Goal: Task Accomplishment & Management: Use online tool/utility

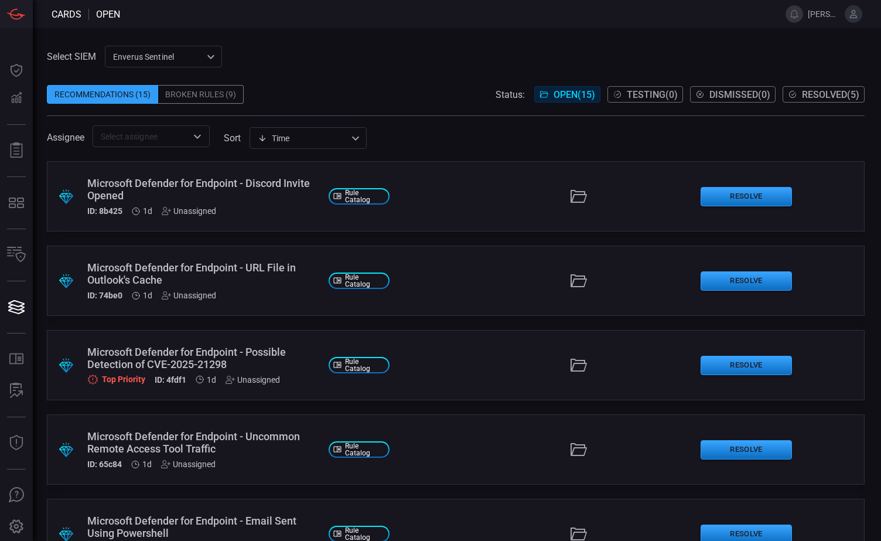
click at [176, 342] on div "Microsoft Defender for Endpoint - Possible Detection of CVE-2025-21298" at bounding box center [203, 358] width 232 height 25
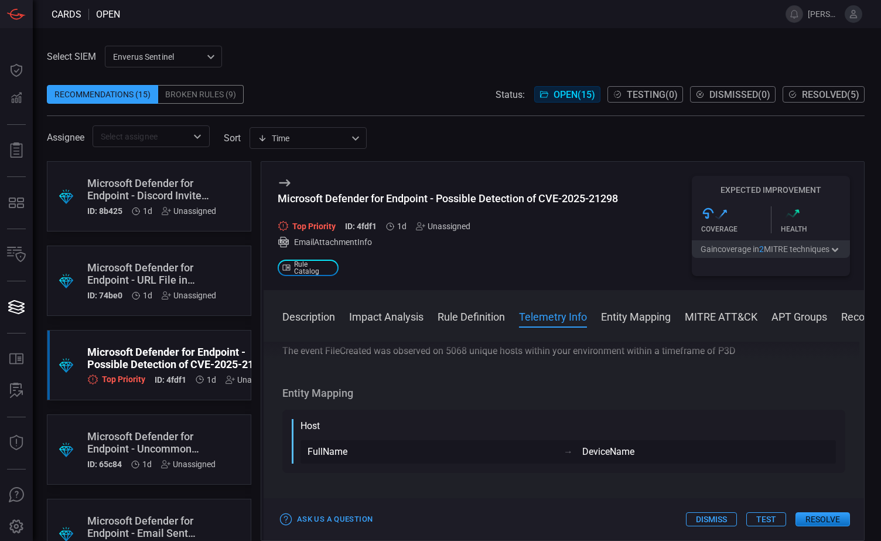
scroll to position [762, 0]
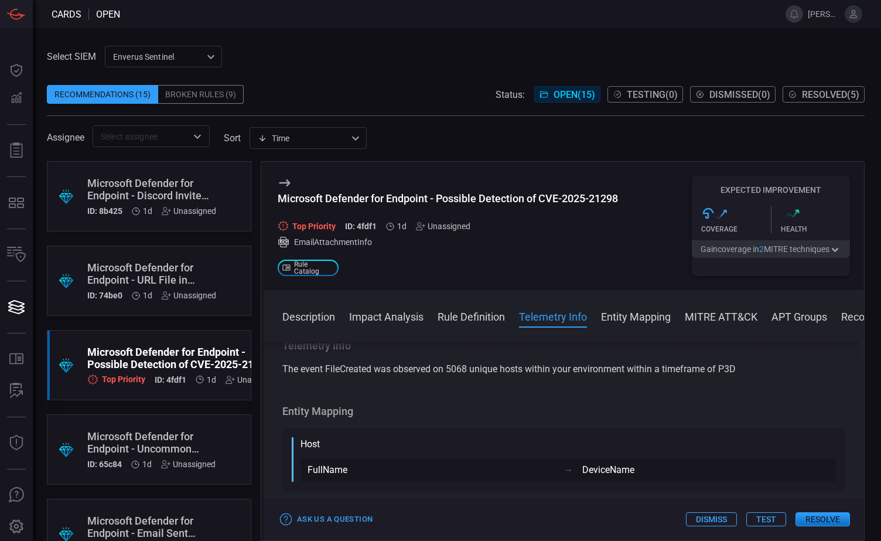
click at [402, 313] on button "MITRE ATT&CK" at bounding box center [721, 316] width 73 height 14
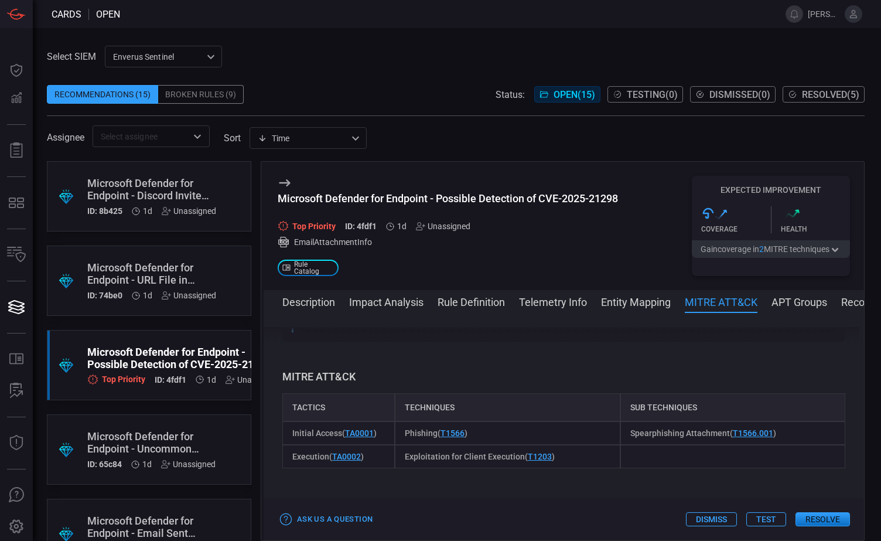
scroll to position [941, 0]
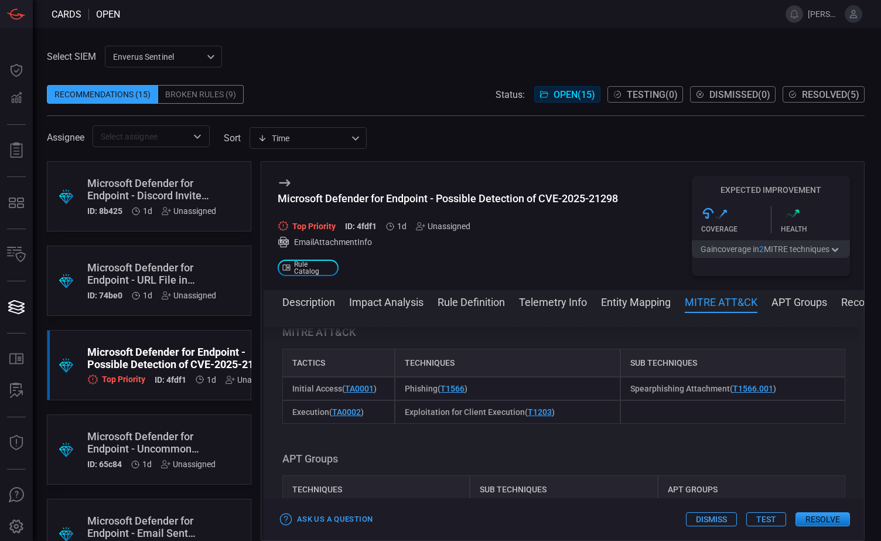
click at [402, 306] on button "APT Groups" at bounding box center [800, 301] width 56 height 14
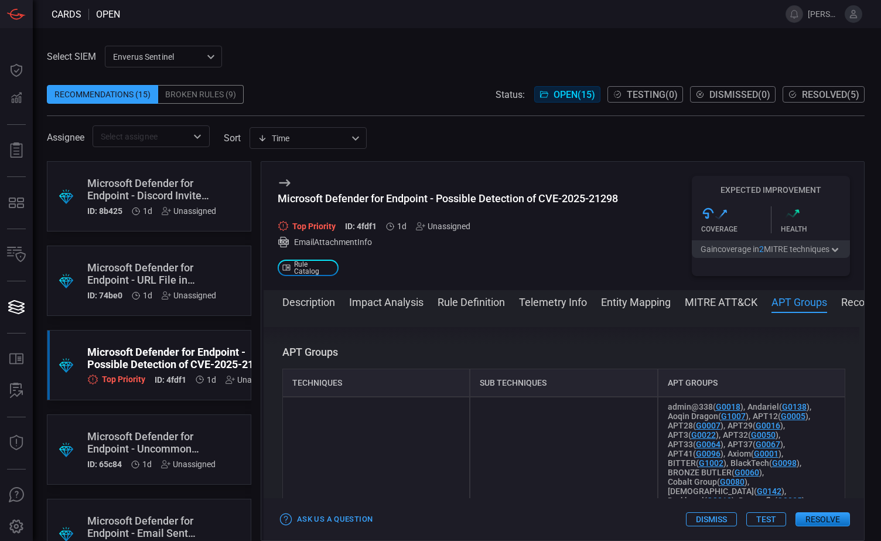
scroll to position [1067, 0]
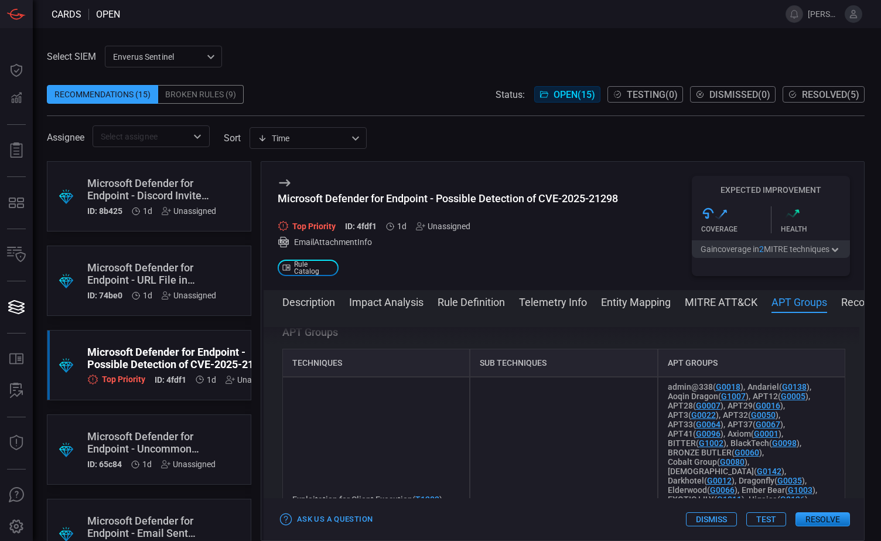
click at [402, 303] on button "Recommendation" at bounding box center [882, 301] width 83 height 14
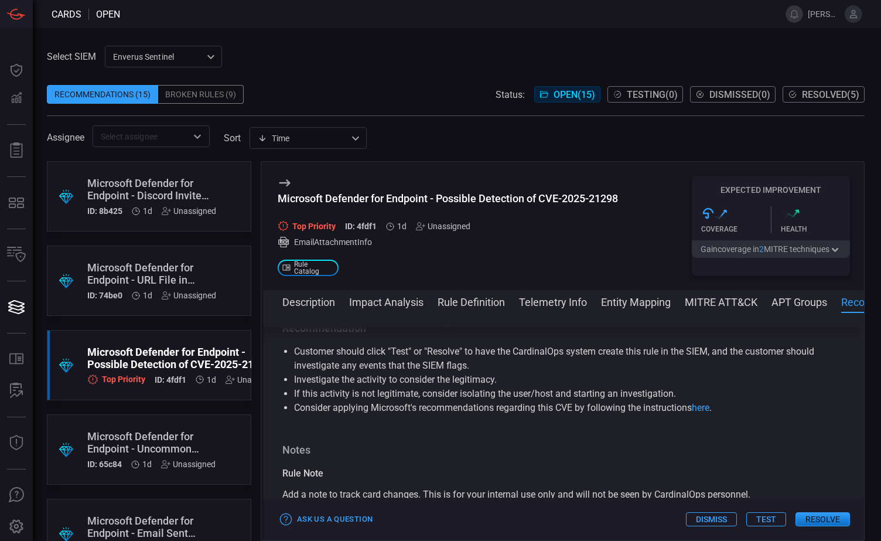
scroll to position [1841, 0]
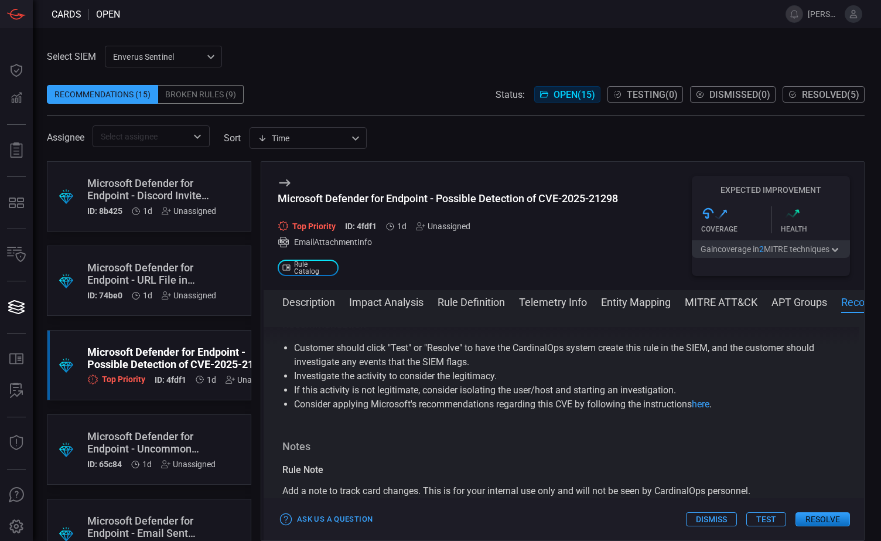
click at [402, 342] on button "Test" at bounding box center [766, 519] width 40 height 14
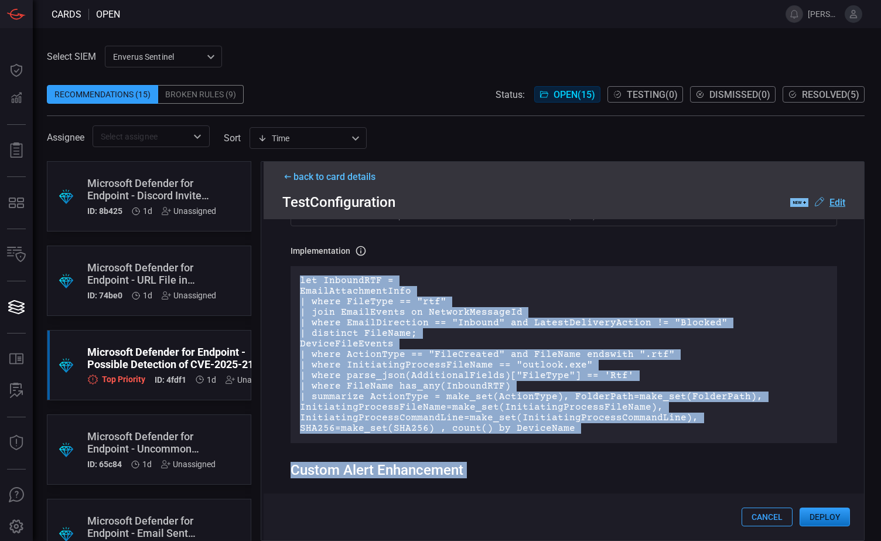
scroll to position [254, 0]
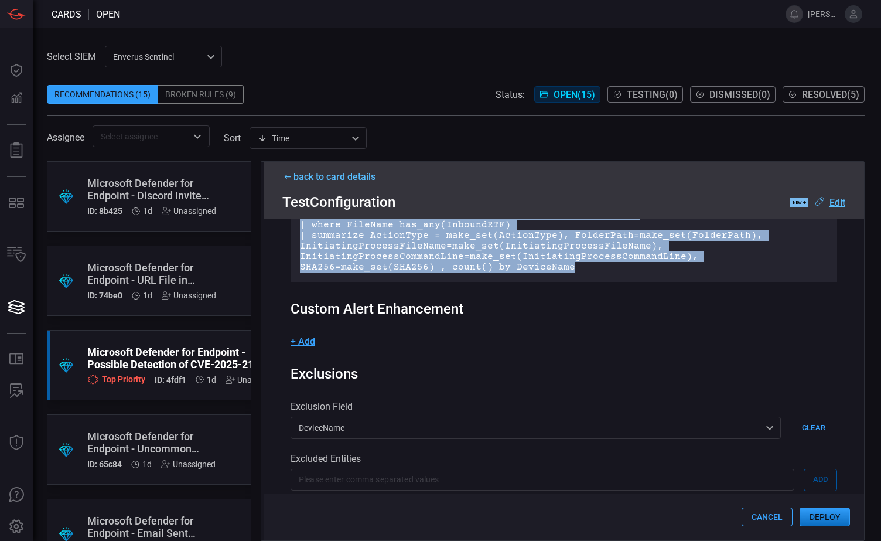
drag, startPoint x: 301, startPoint y: 371, endPoint x: 530, endPoint y: 268, distance: 251.2
click at [402, 268] on p "let InboundRTF = EmailAttachmentInfo | where FileType == "rtf" | join EmailEven…" at bounding box center [564, 193] width 528 height 158
copy p "let InboundRTF = EmailAttachmentInfo | where FileType == "rtf" | join EmailEven…"
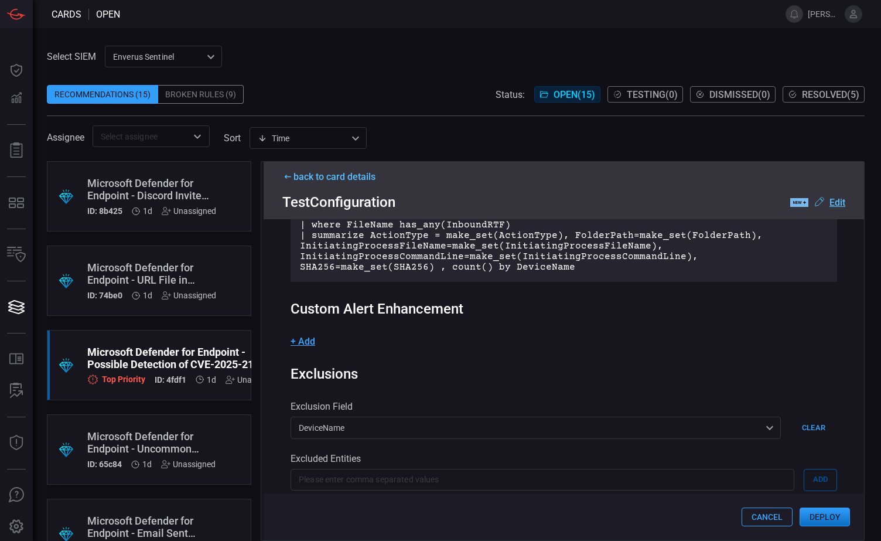
click at [402, 311] on div "Custom Alert Enhancement" at bounding box center [564, 309] width 547 height 16
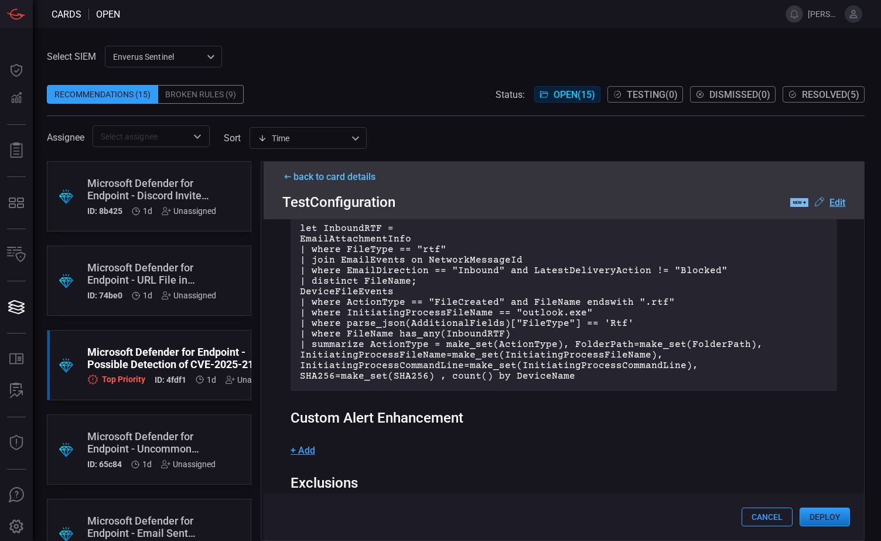
scroll to position [137, 0]
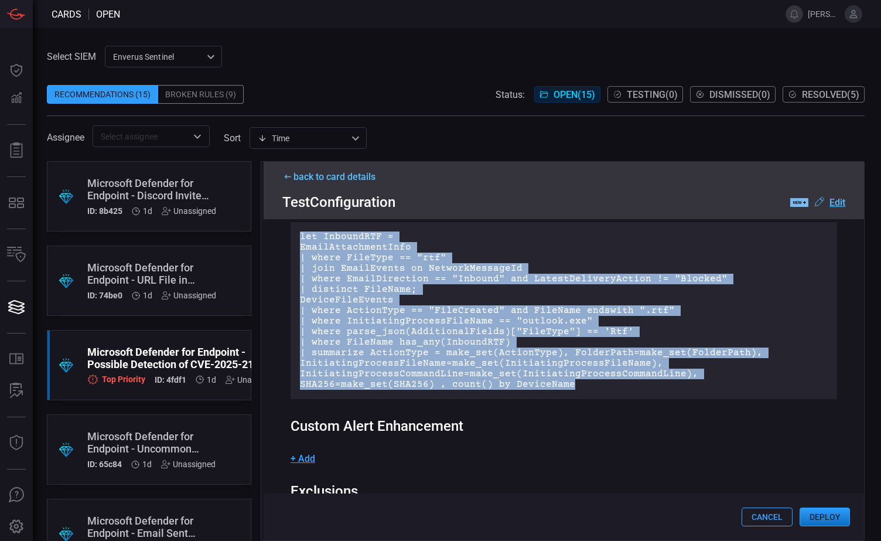
drag, startPoint x: 298, startPoint y: 235, endPoint x: 439, endPoint y: 385, distance: 206.8
click at [402, 342] on div "let InboundRTF = EmailAttachmentInfo | where FileType == "rtf" | join EmailEven…" at bounding box center [564, 310] width 547 height 177
drag, startPoint x: 439, startPoint y: 385, endPoint x: 371, endPoint y: 314, distance: 98.6
copy p "let InboundRTF = EmailAttachmentInfo | where FileType == "rtf" | join EmailEven…"
drag, startPoint x: 833, startPoint y: 513, endPoint x: 1308, endPoint y: 304, distance: 519.1
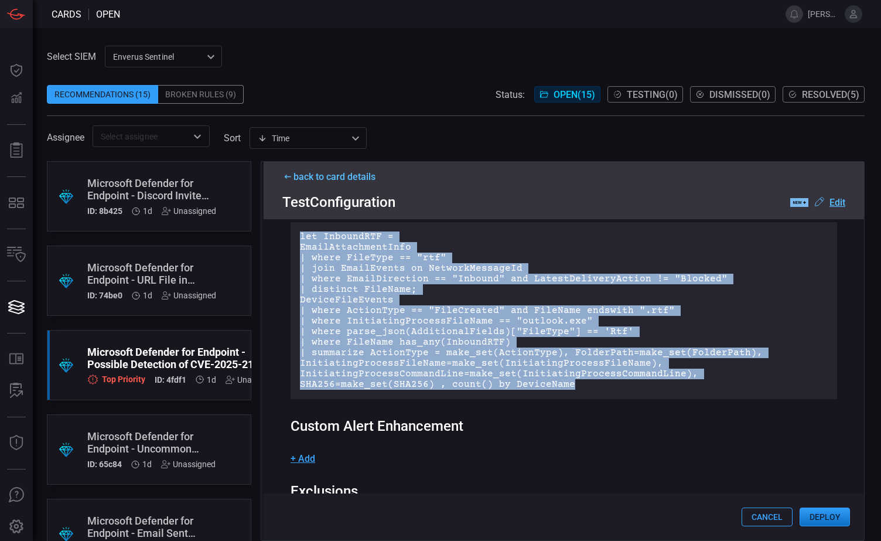
click at [402, 304] on html "Cards open [PERSON_NAME].[PERSON_NAME] Dashboard Dashboard Detections Detection…" at bounding box center [440, 270] width 881 height 541
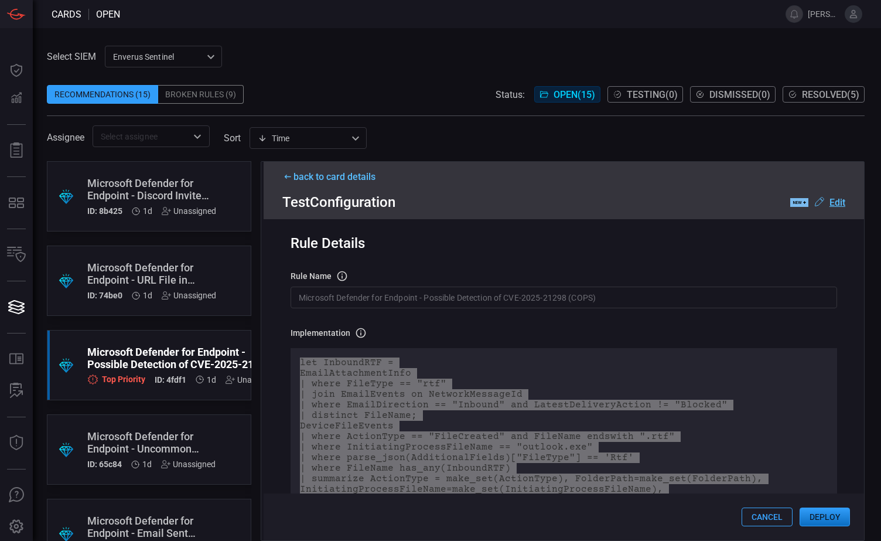
scroll to position [0, 0]
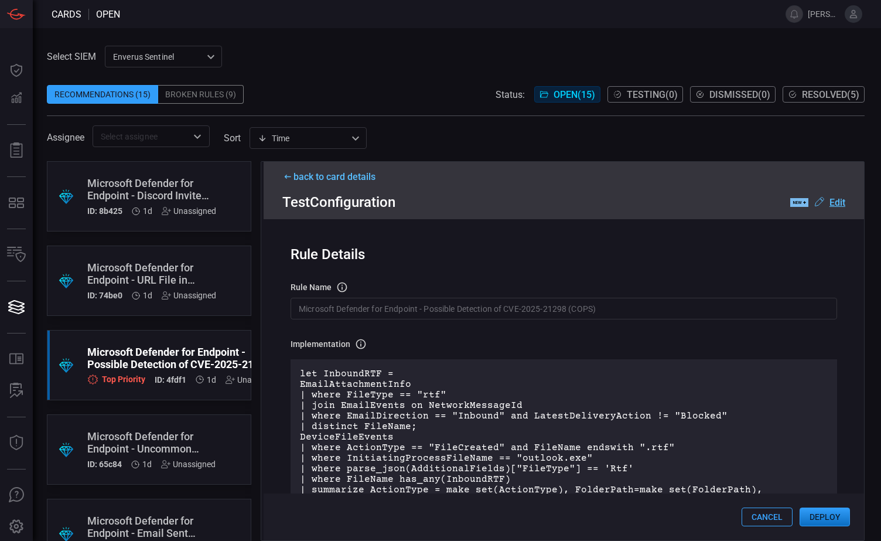
click at [402, 202] on u "Edit" at bounding box center [838, 202] width 16 height 11
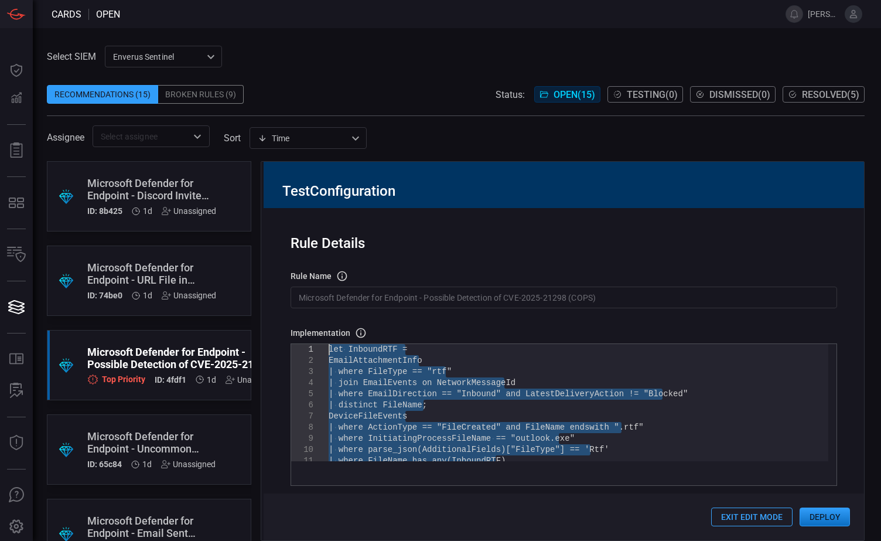
drag, startPoint x: 701, startPoint y: 438, endPoint x: 325, endPoint y: 323, distance: 392.7
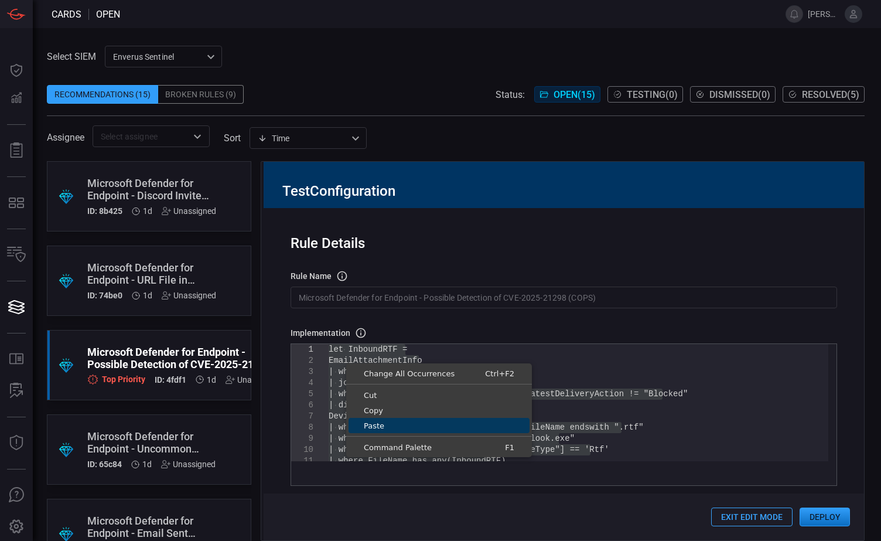
click at [383, 342] on span "Paste" at bounding box center [439, 426] width 181 height 8
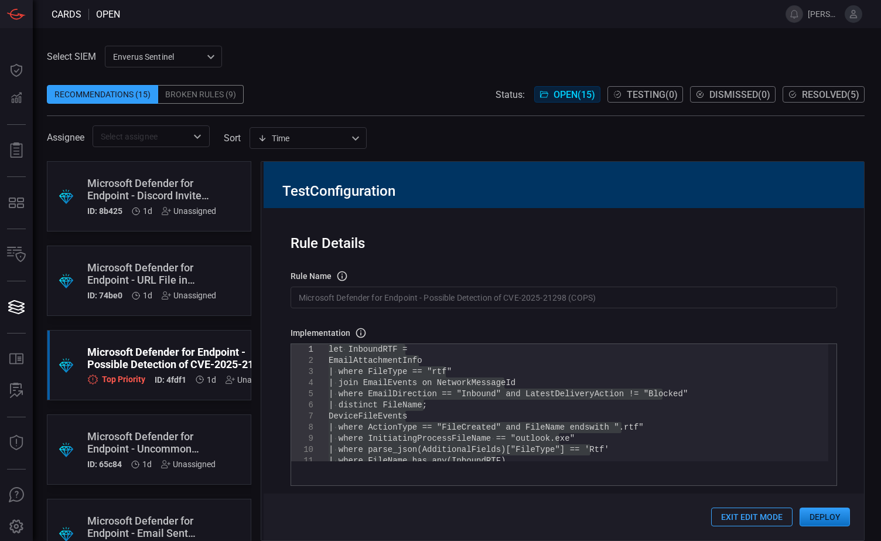
type textarea "| where FileName has_any(InboundRTF) | summarize TimeGenerated = make_set(TimeG…"
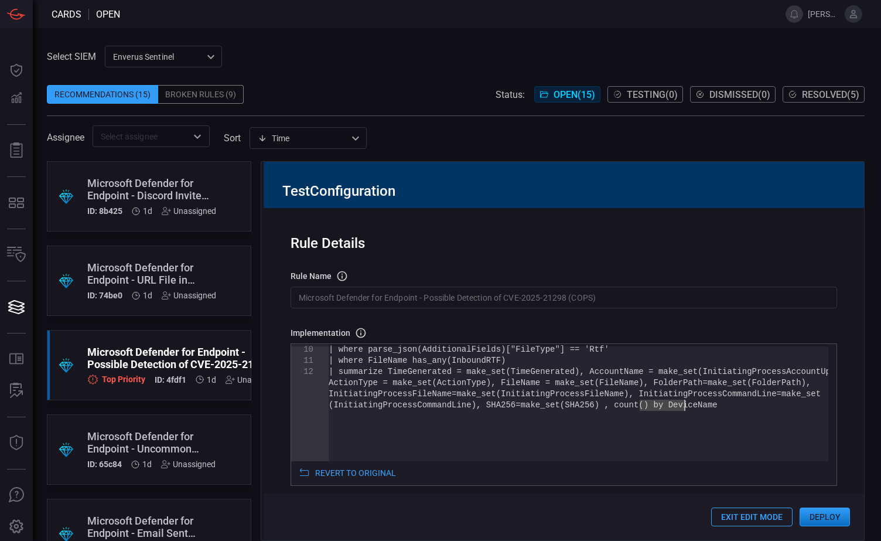
click at [402, 342] on div "| where parse_json(AdditionalFields)["FileType"] = = 'Rtf' | where FileName has…" at bounding box center [579, 380] width 500 height 273
click at [402, 342] on button "Exit Edit Mode" at bounding box center [751, 516] width 81 height 19
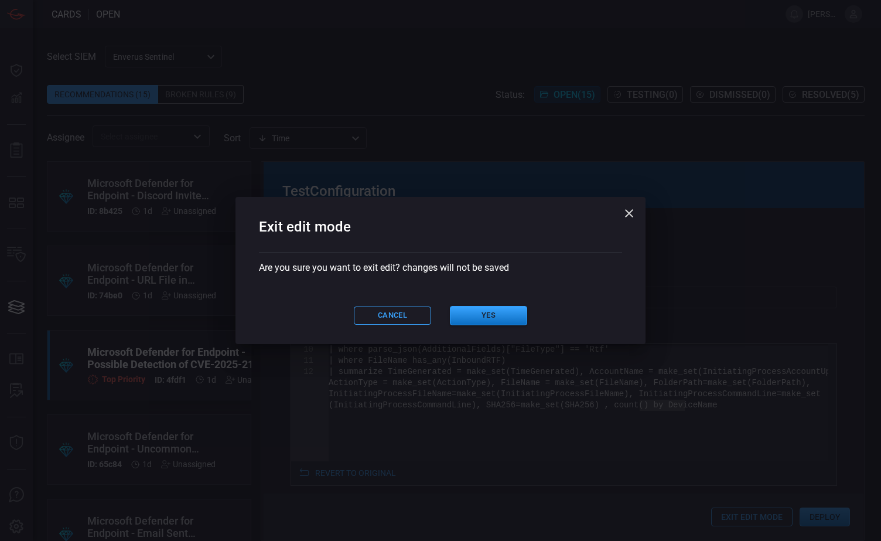
click at [400, 313] on button "Cancel" at bounding box center [392, 315] width 77 height 18
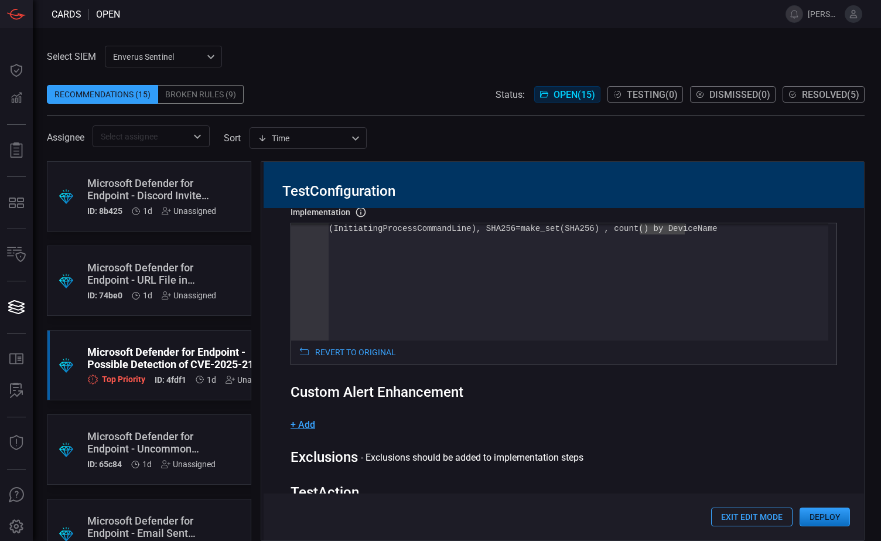
scroll to position [282, 0]
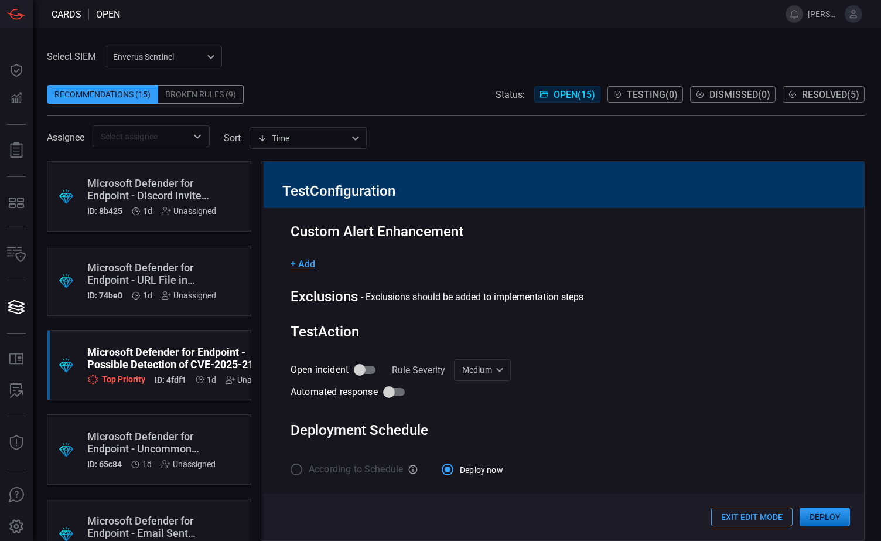
click at [402, 342] on button "Deploy" at bounding box center [825, 516] width 50 height 19
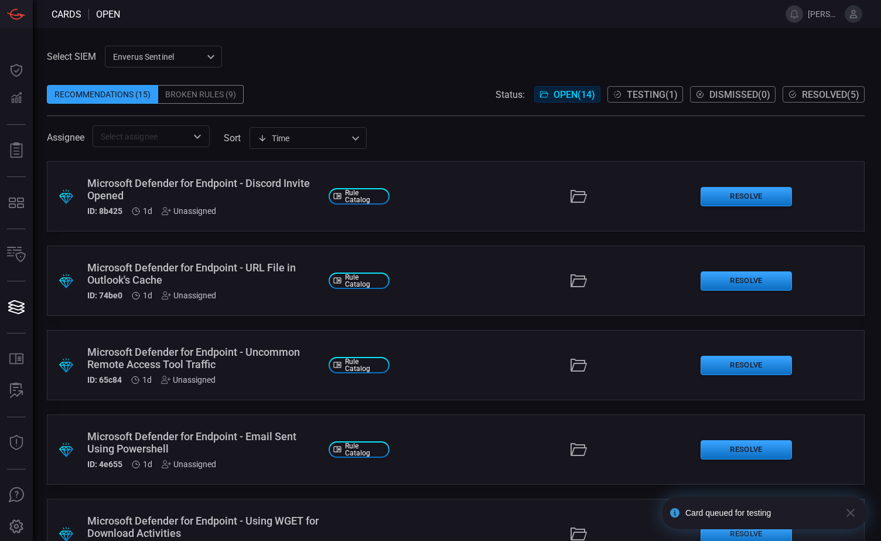
click at [402, 95] on span "Testing ( 1 )" at bounding box center [652, 94] width 51 height 11
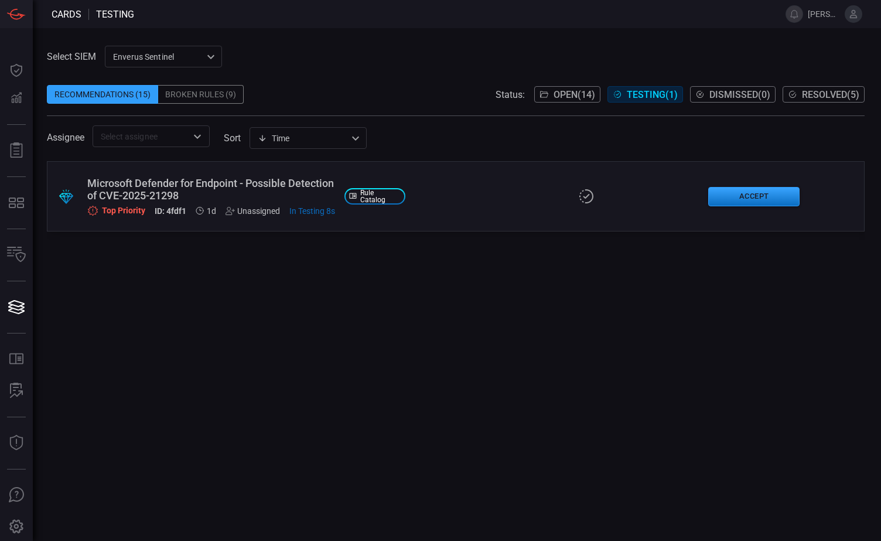
click at [169, 186] on div "Microsoft Defender for Endpoint - Possible Detection of CVE-2025-21298" at bounding box center [211, 189] width 248 height 25
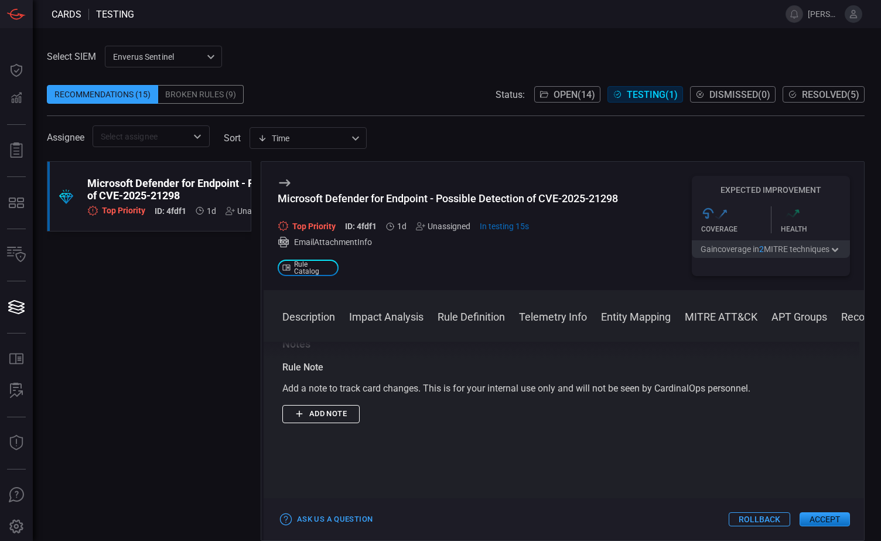
scroll to position [1981, 0]
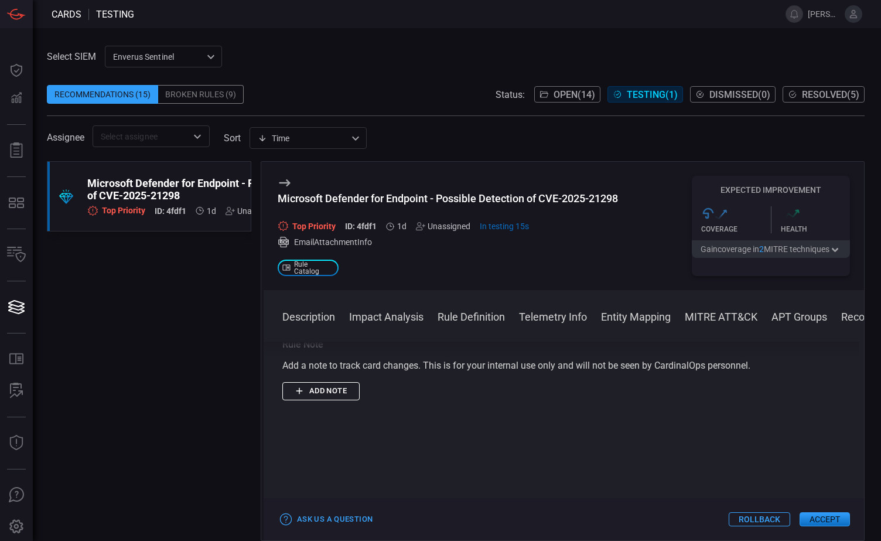
click at [320, 342] on button "Add note" at bounding box center [320, 391] width 77 height 18
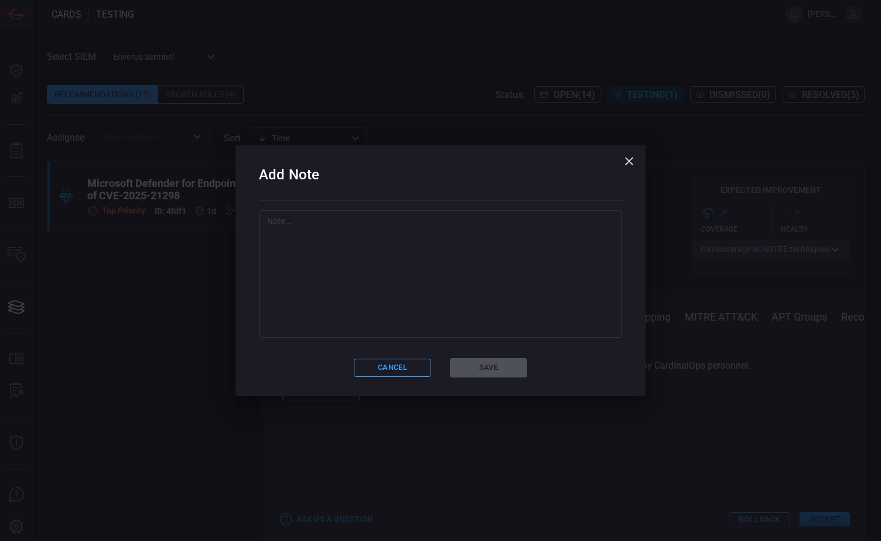
click at [329, 228] on textarea at bounding box center [440, 273] width 347 height 117
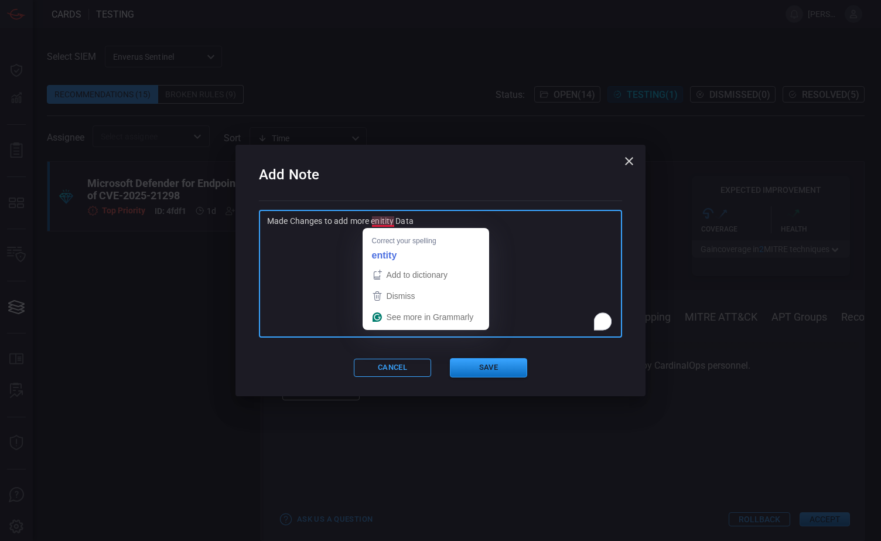
click at [387, 221] on textarea "Made Changes to add more enitity Data" at bounding box center [440, 273] width 347 height 117
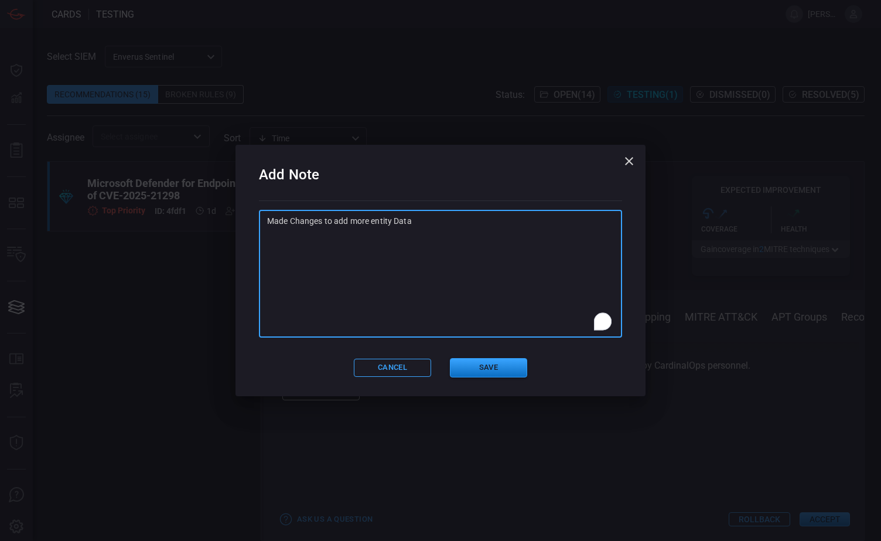
click at [402, 226] on textarea "Made Changes to add more entity Data" at bounding box center [440, 273] width 347 height 117
type textarea "Made Changes to add more entity Data"
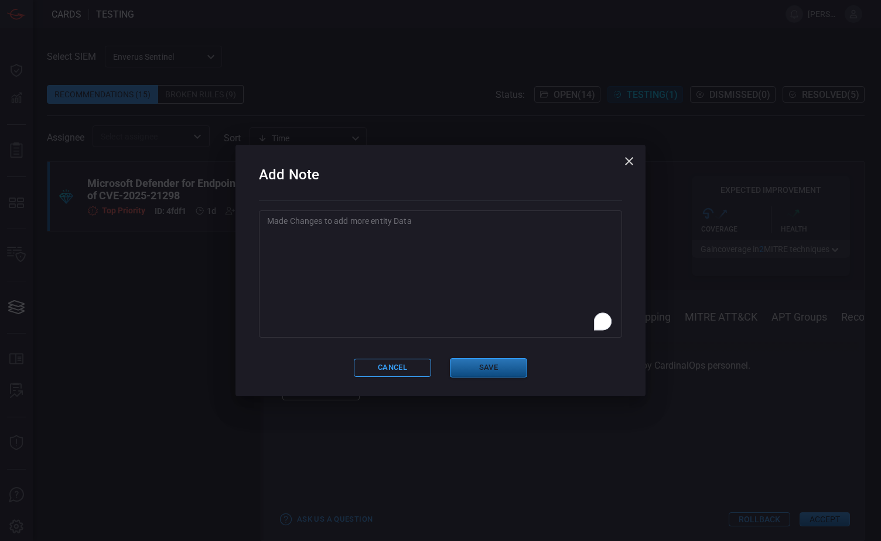
click at [402, 342] on button "Save" at bounding box center [488, 367] width 77 height 19
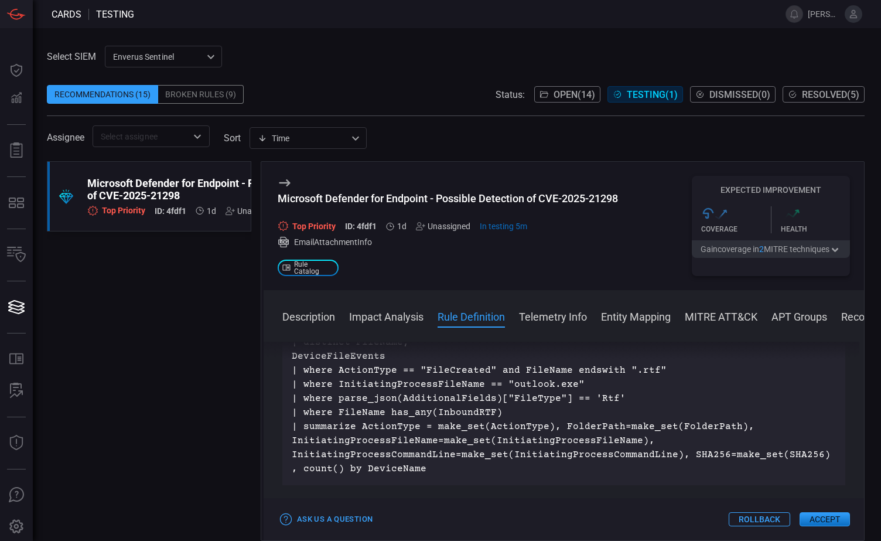
scroll to position [592, 0]
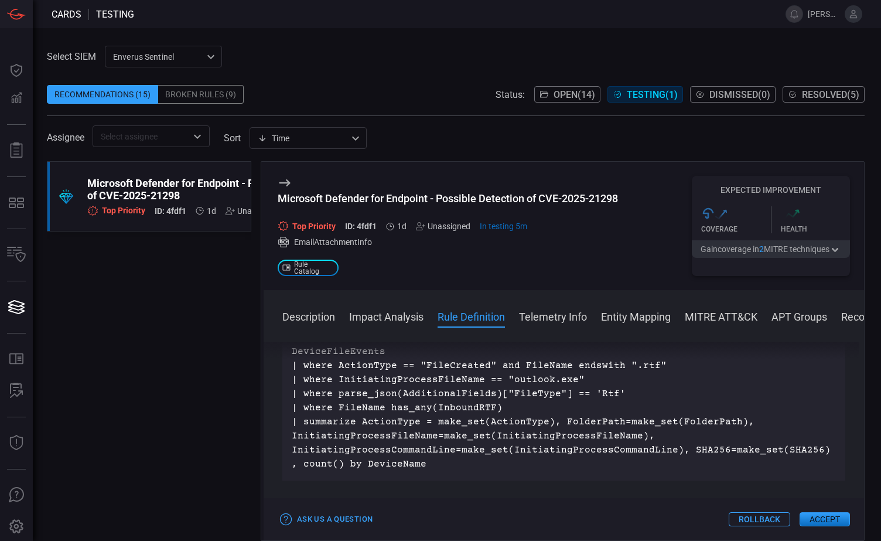
click at [402, 342] on button "Accept" at bounding box center [825, 519] width 50 height 14
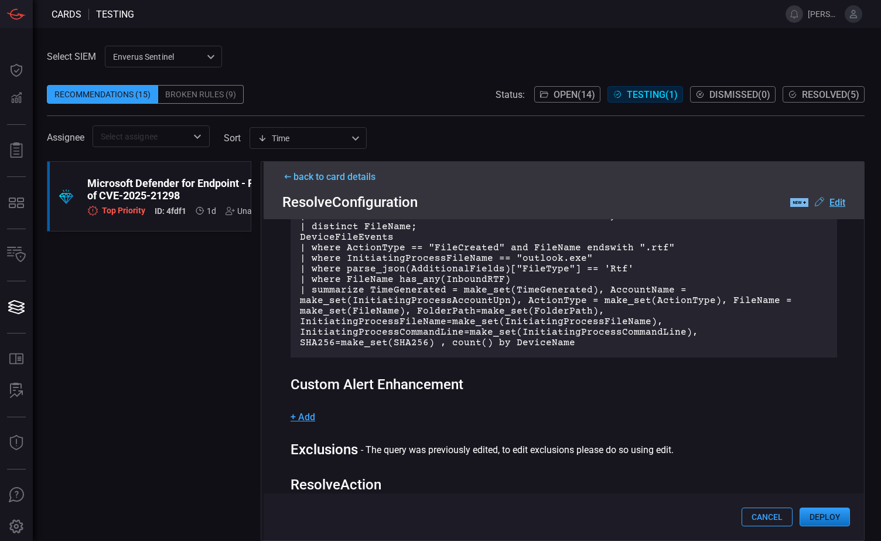
scroll to position [176, 0]
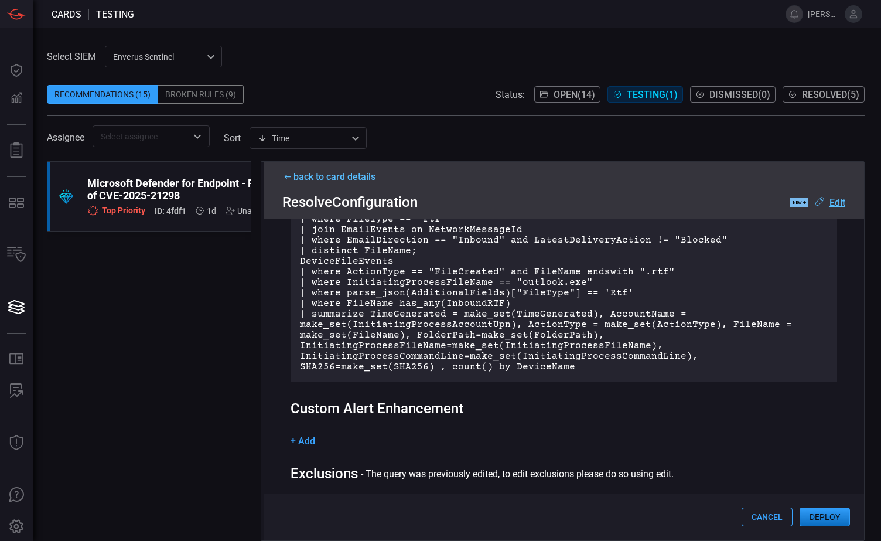
click at [302, 342] on span "+ Add" at bounding box center [303, 440] width 25 height 11
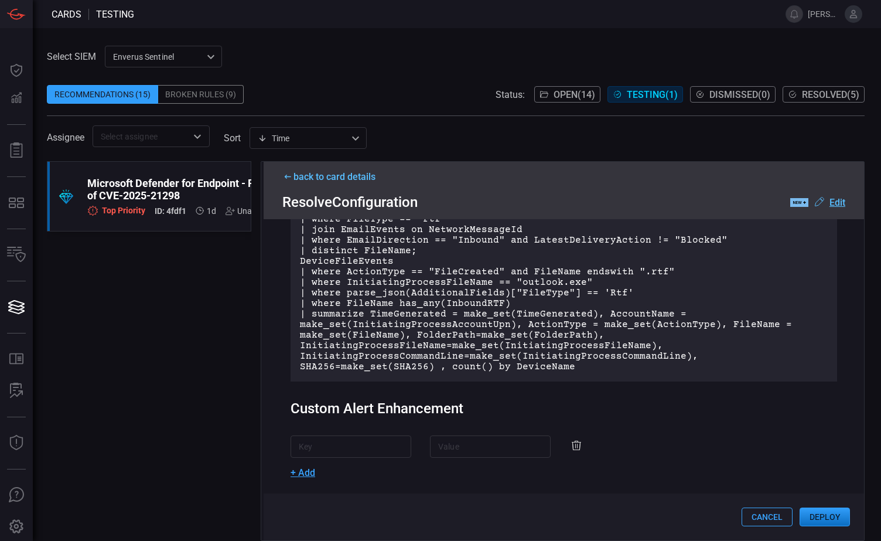
click at [344, 342] on input "text" at bounding box center [351, 446] width 121 height 22
type input "Host"
type input "DeviceName"
click at [402, 342] on input "DeviceName" at bounding box center [490, 446] width 121 height 22
click at [402, 342] on div "Rule Details rule Name Name of the rule that will be created in the SIEM. Micro…" at bounding box center [564, 379] width 601 height 321
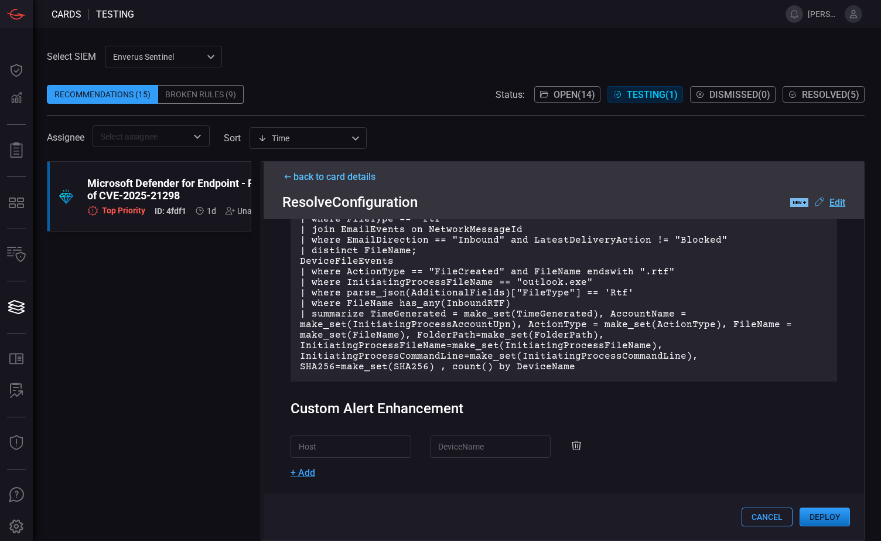
click at [303, 342] on span "+ Add" at bounding box center [303, 472] width 25 height 11
click at [327, 342] on input "text" at bounding box center [351, 478] width 121 height 22
type input "Account"
type input "AccountName"
click at [402, 342] on div "Host ​ DeviceName ​" at bounding box center [564, 446] width 547 height 22
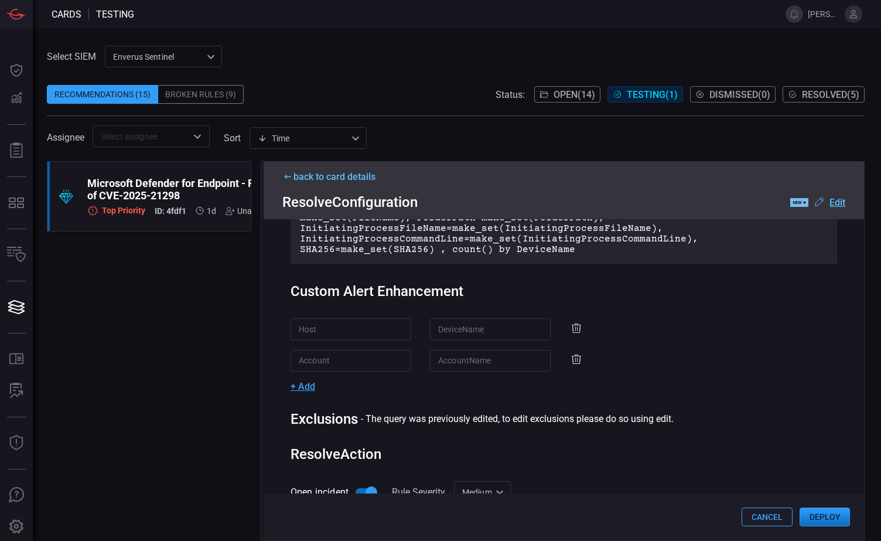
scroll to position [234, 0]
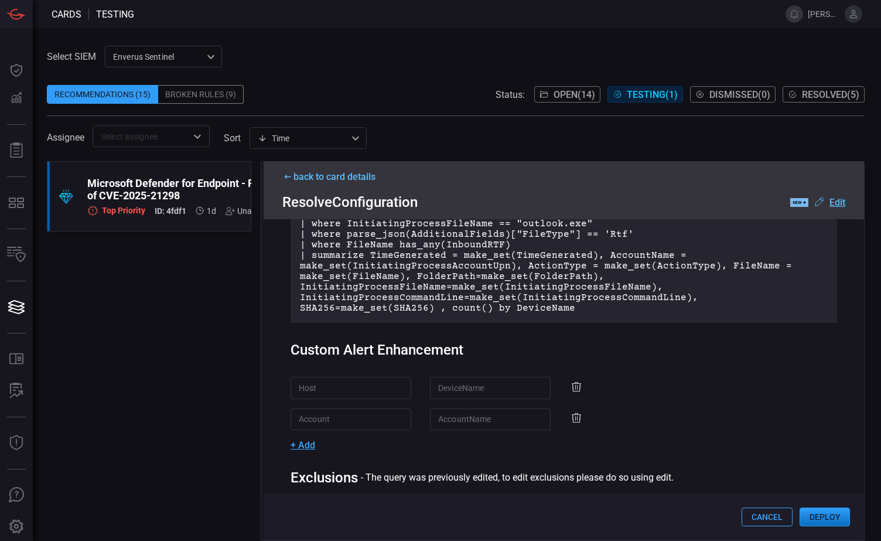
click at [307, 342] on span "+ Add" at bounding box center [303, 444] width 25 height 11
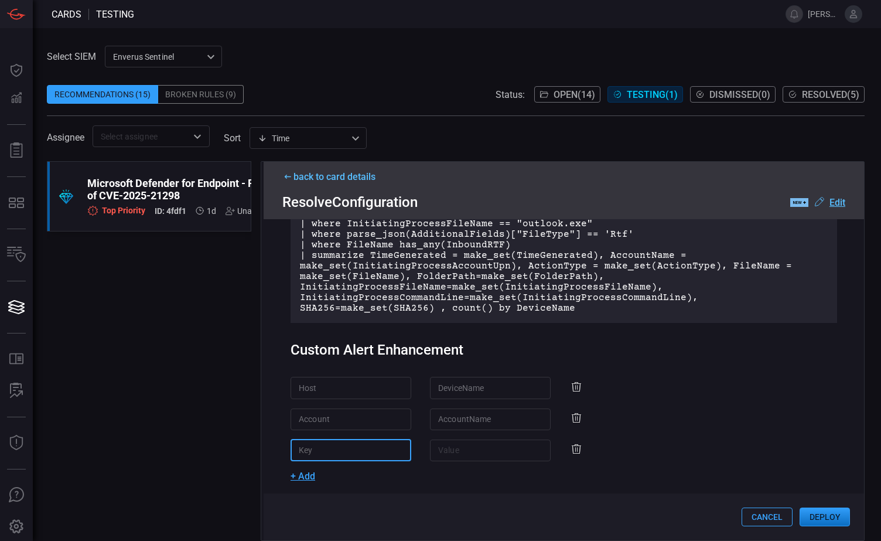
click at [314, 342] on input "text" at bounding box center [351, 450] width 121 height 22
type input "FileName"
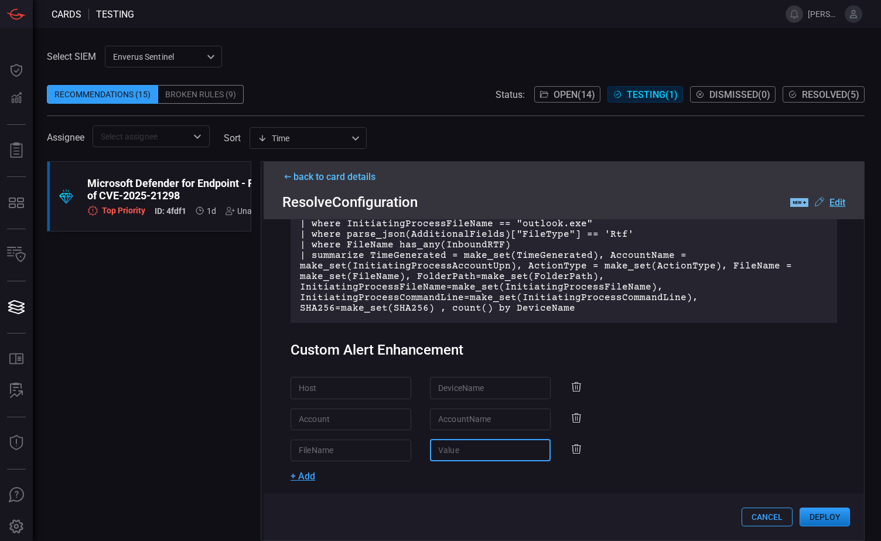
click at [402, 342] on icon at bounding box center [576, 449] width 14 height 14
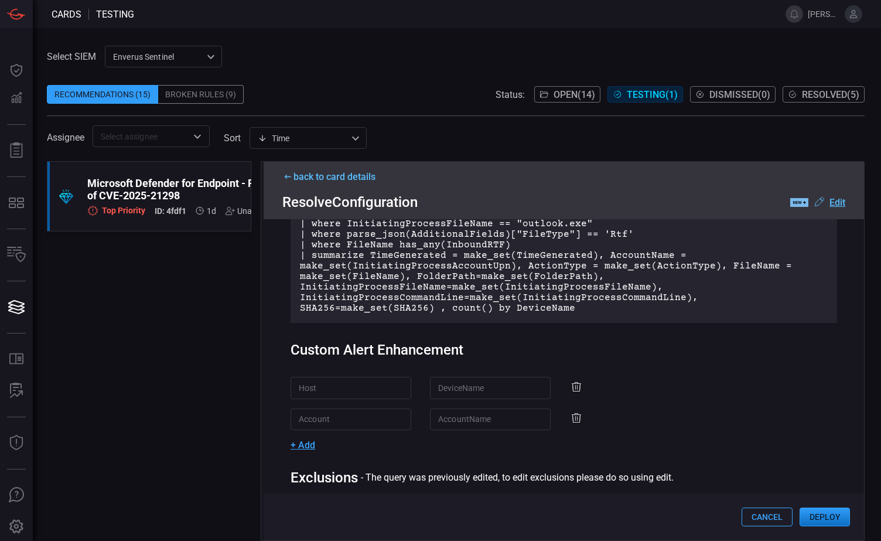
click at [402, 342] on button "Deploy" at bounding box center [825, 516] width 50 height 19
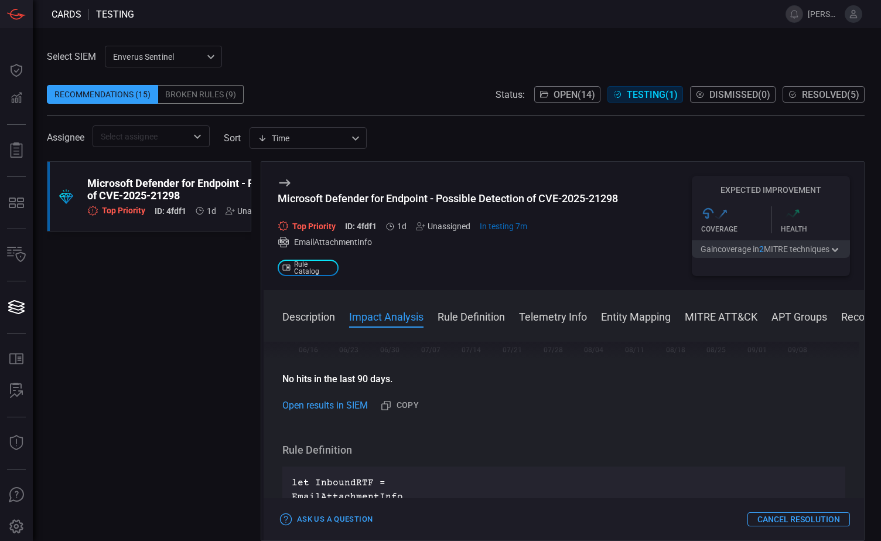
scroll to position [352, 0]
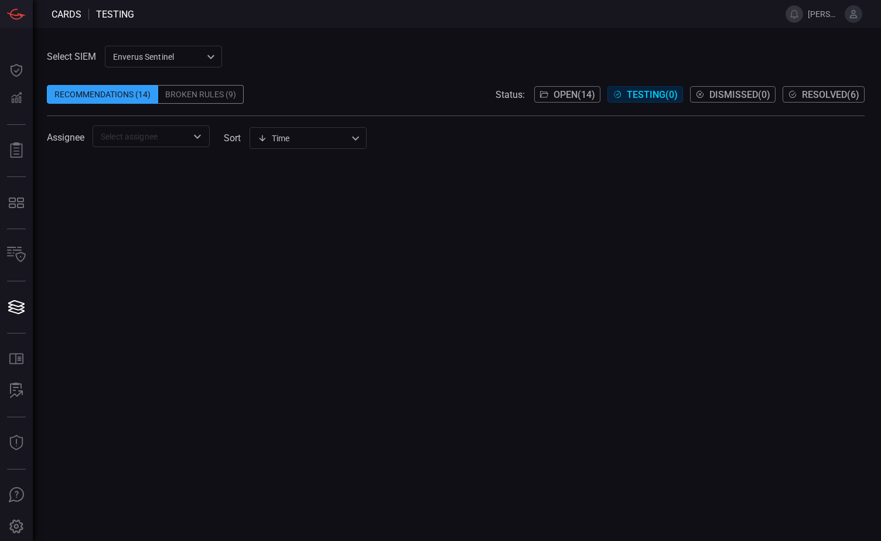
click at [102, 95] on div "Recommendations (14)" at bounding box center [102, 94] width 111 height 19
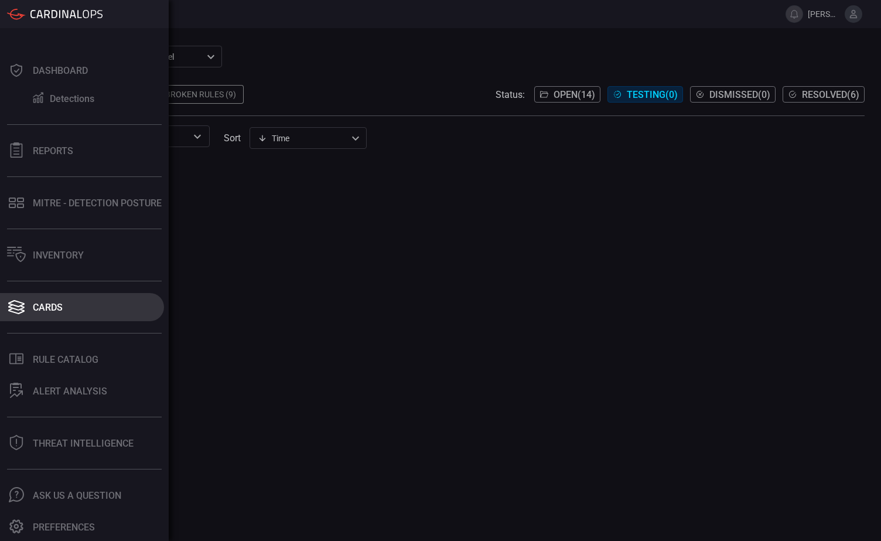
click at [55, 308] on div "Cards" at bounding box center [48, 307] width 30 height 11
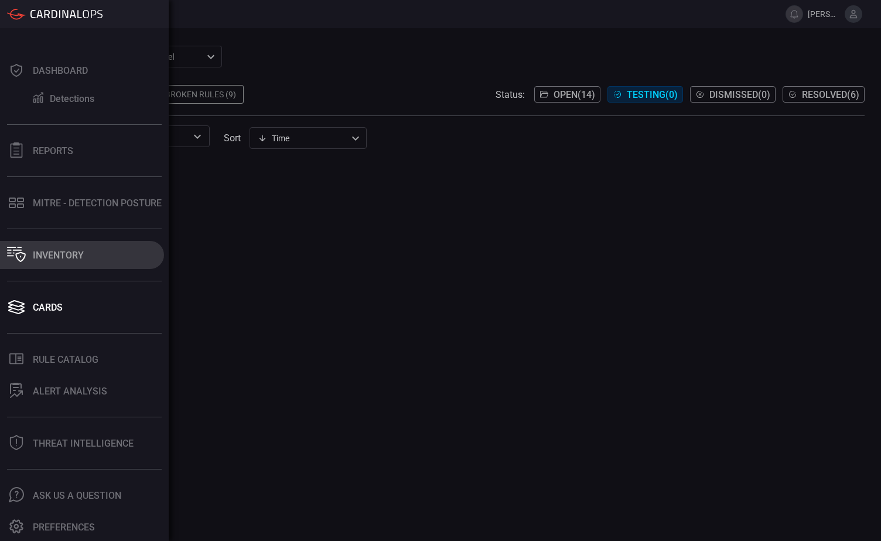
click at [66, 255] on div "Inventory" at bounding box center [58, 255] width 51 height 11
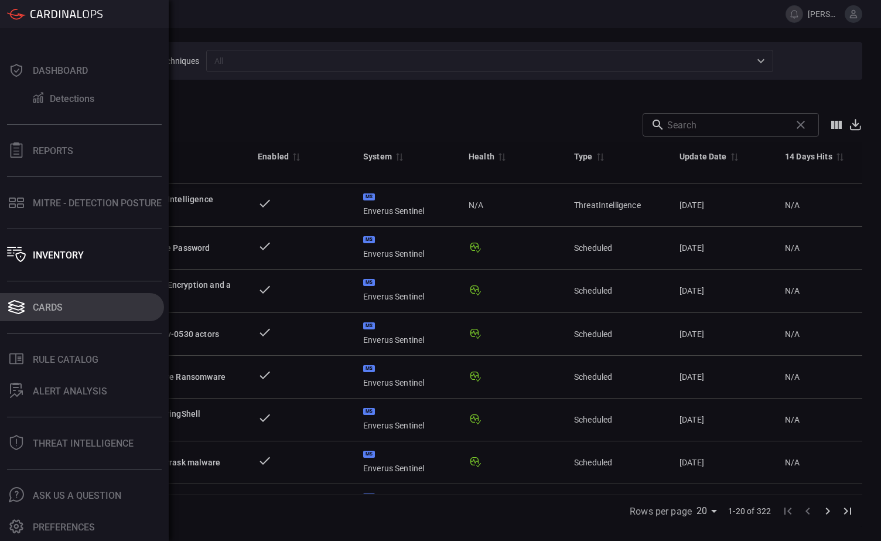
click at [60, 306] on div "Cards" at bounding box center [48, 307] width 30 height 11
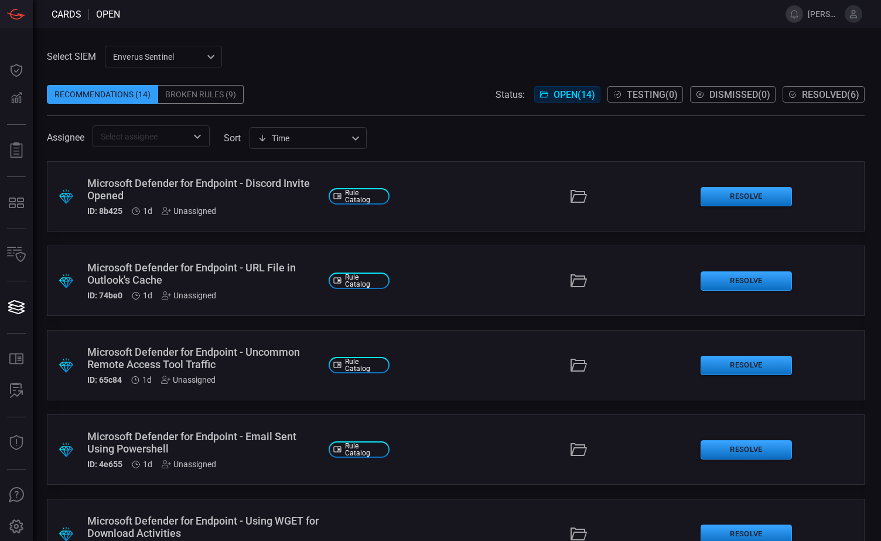
click at [402, 94] on span "Resolved ( 6 )" at bounding box center [830, 94] width 57 height 11
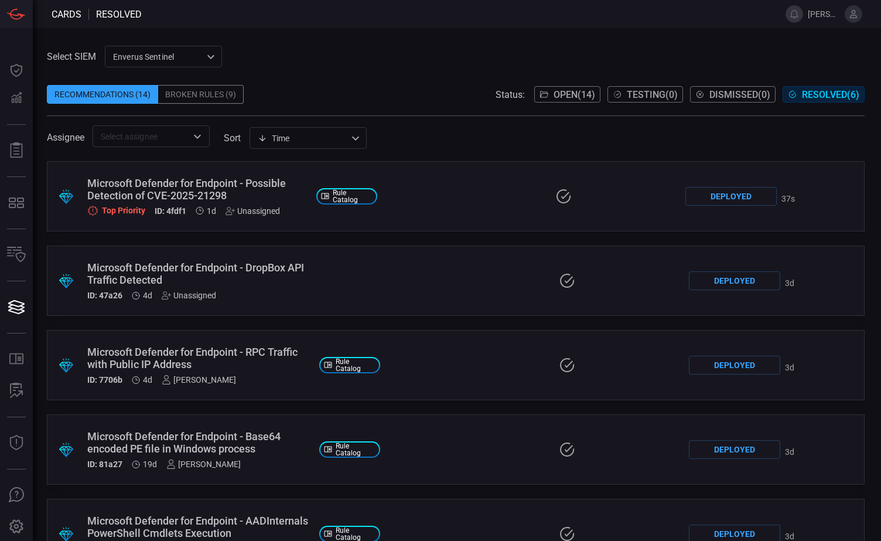
click at [402, 95] on span "Open ( 14 )" at bounding box center [575, 94] width 42 height 11
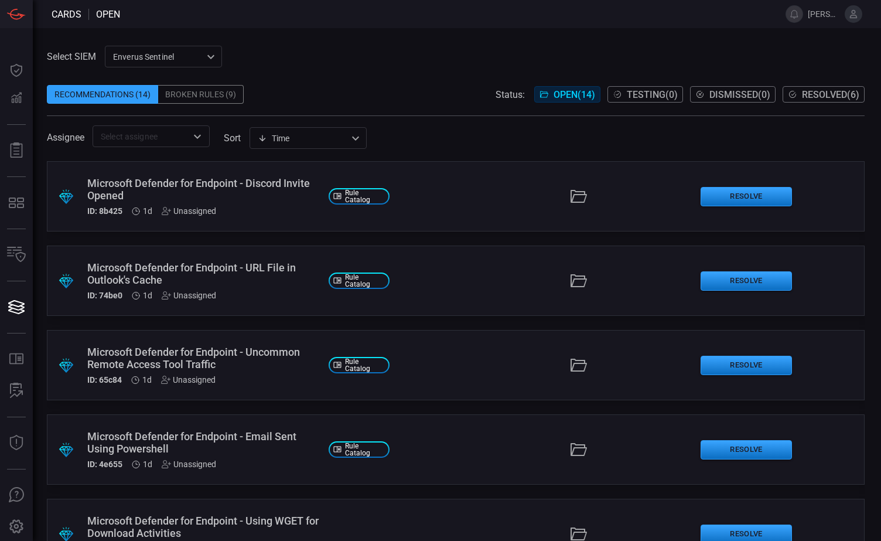
click at [384, 47] on div "Select SIEM Enverus Sentinel c91b43ff-c123-4683-be2e-f803907a5556 ​ Recommendat…" at bounding box center [456, 96] width 818 height 101
click at [395, 54] on div "Select SIEM Enverus Sentinel c91b43ff-c123-4683-be2e-f803907a5556 ​ Recommendat…" at bounding box center [456, 96] width 818 height 101
click at [402, 95] on span "Resolved ( 6 )" at bounding box center [830, 94] width 57 height 11
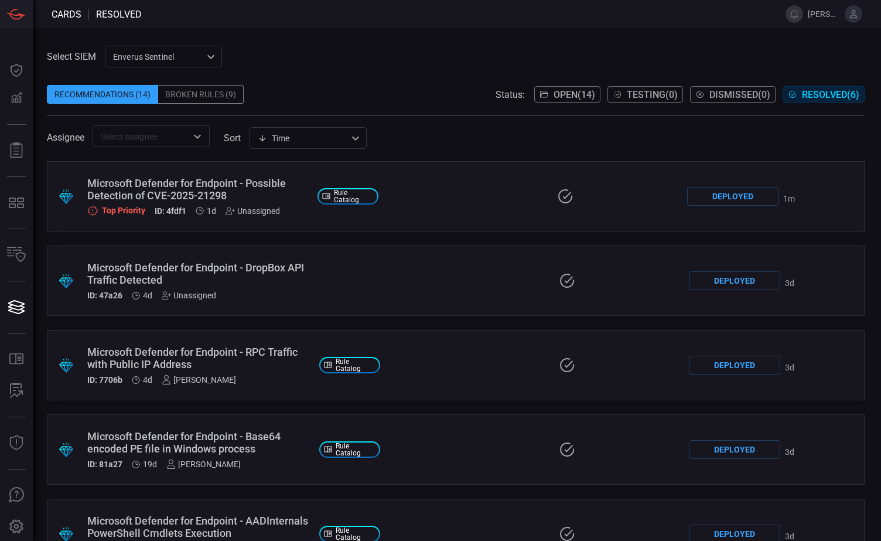
click at [247, 211] on div "Unassigned" at bounding box center [253, 210] width 54 height 9
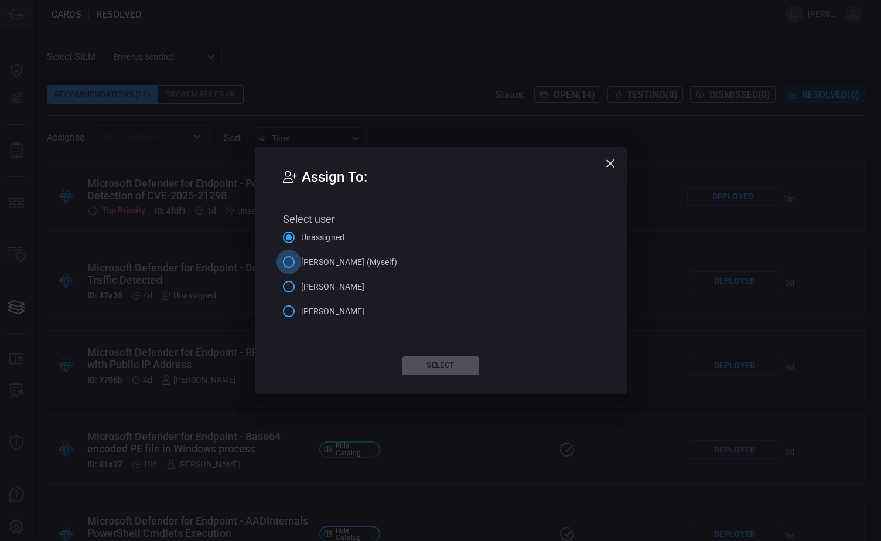
click at [289, 261] on input "[PERSON_NAME] (Myself)" at bounding box center [289, 262] width 25 height 25
click at [402, 342] on button "Select" at bounding box center [440, 365] width 77 height 19
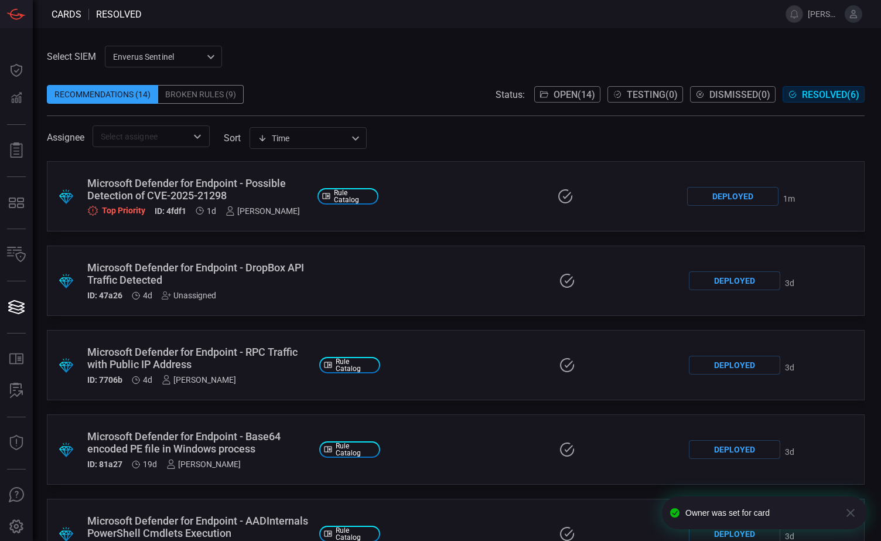
click at [228, 196] on div "Microsoft Defender for Endpoint - Possible Detection of CVE-2025-21298" at bounding box center [197, 189] width 221 height 25
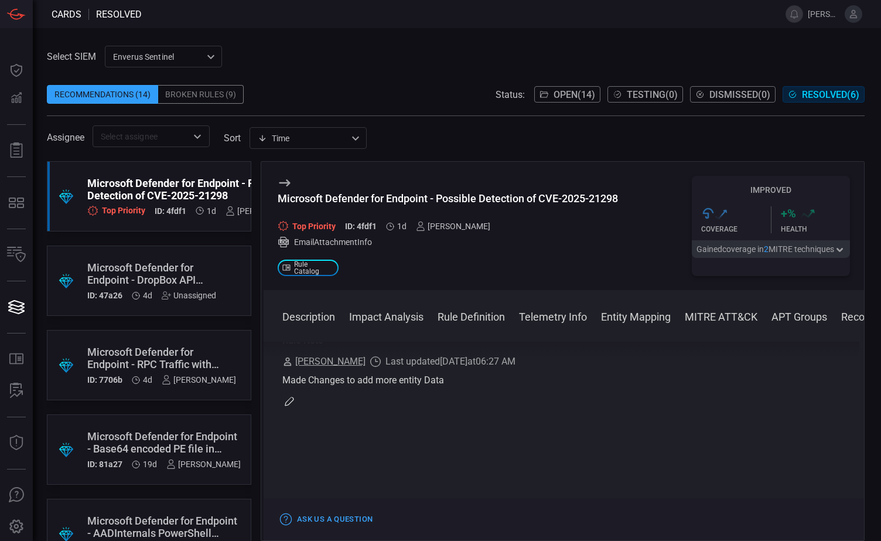
scroll to position [1933, 0]
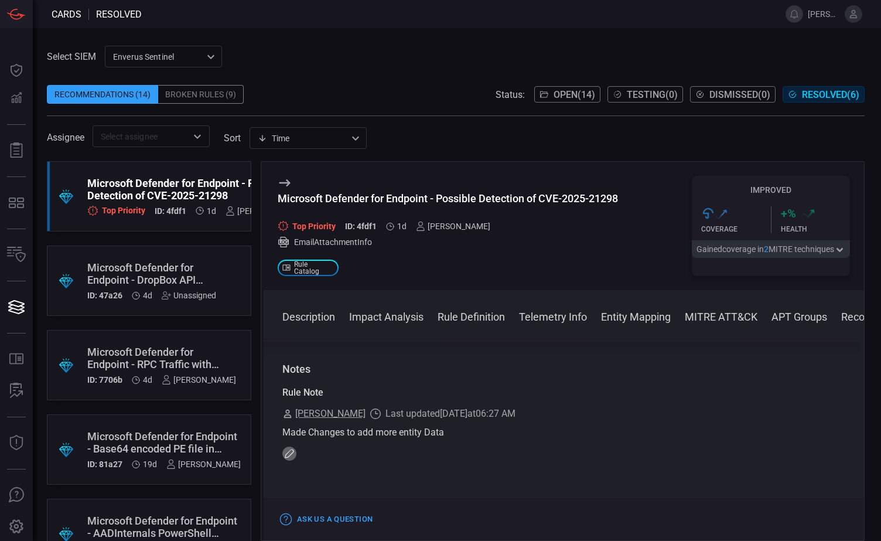
click at [287, 342] on icon "button" at bounding box center [289, 453] width 9 height 9
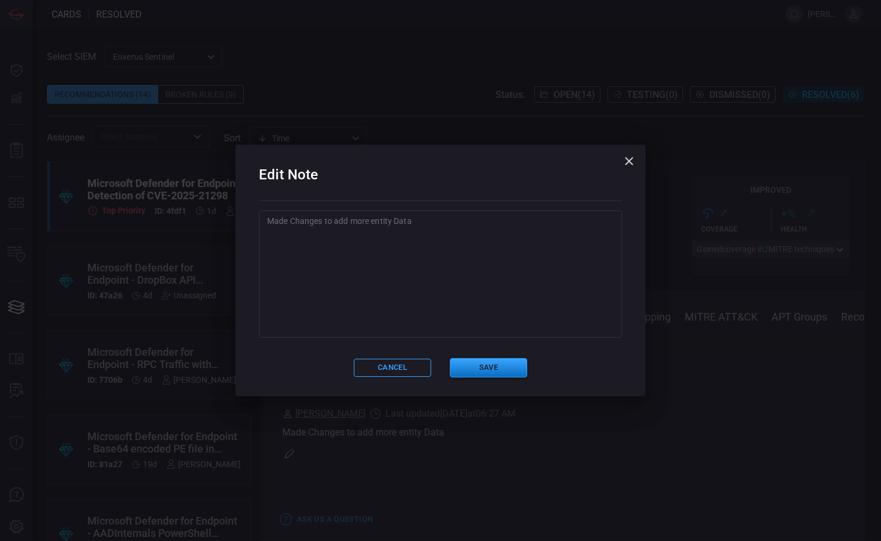
click at [313, 231] on textarea "Made Changes to add more entity Data" at bounding box center [440, 273] width 347 height 117
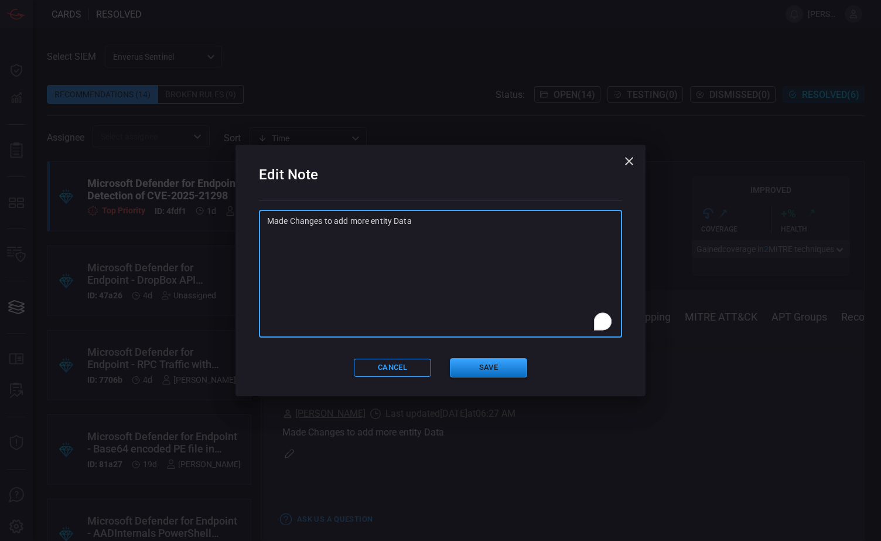
click at [402, 224] on textarea "Made Changes to add more entity Data" at bounding box center [440, 273] width 347 height 117
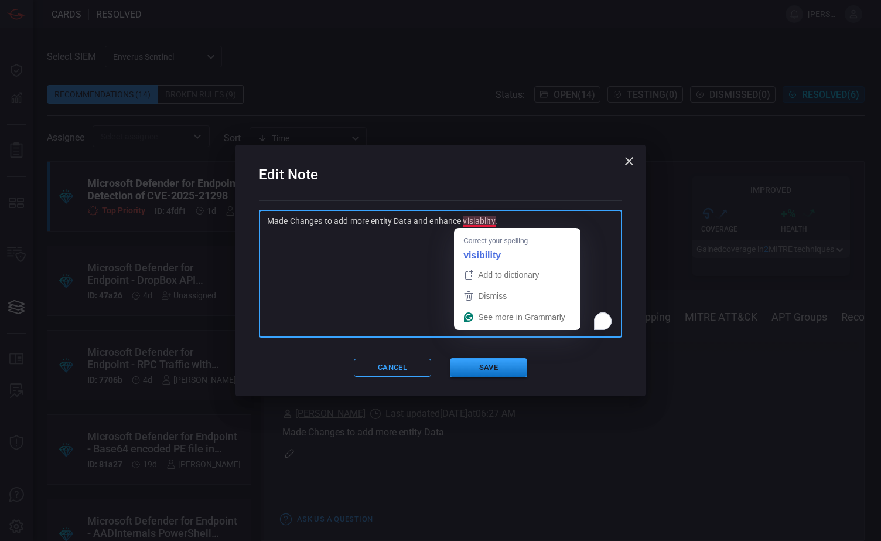
click at [402, 224] on textarea "Made Changes to add more entity Data and enhance visiablity." at bounding box center [440, 273] width 347 height 117
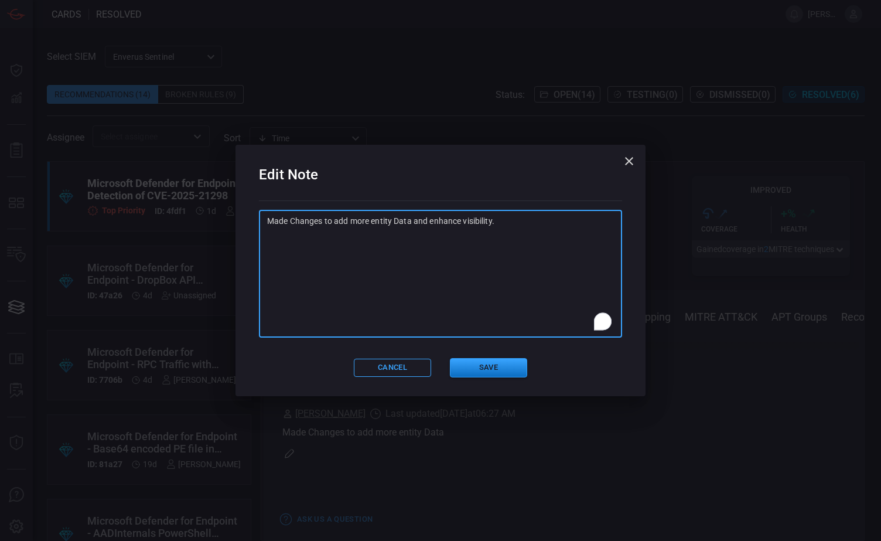
click at [402, 220] on textarea "Made Changes to add more entity Data and enhance visibility." at bounding box center [440, 273] width 347 height 117
click at [298, 233] on textarea "Made Changes to add more entity Data and enhance visibility. The is Rule runs e…" at bounding box center [440, 273] width 347 height 117
click at [402, 220] on textarea "Made Changes to add more entity Data and enhance visibility. The is Rule runs e…" at bounding box center [440, 273] width 347 height 117
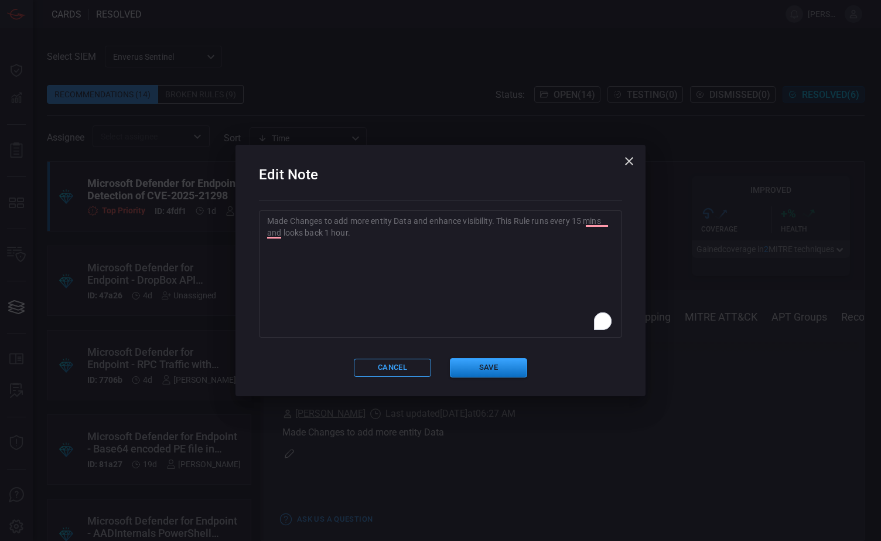
drag, startPoint x: 486, startPoint y: 370, endPoint x: 607, endPoint y: 242, distance: 176.1
click at [402, 281] on div "Edit Note Made Changes to add more entity Data and enhance visibility. This Rul…" at bounding box center [441, 270] width 410 height 251
click at [402, 220] on textarea "Made Changes to add more entity Data and enhance visibility. This Rule runs eve…" at bounding box center [440, 273] width 347 height 117
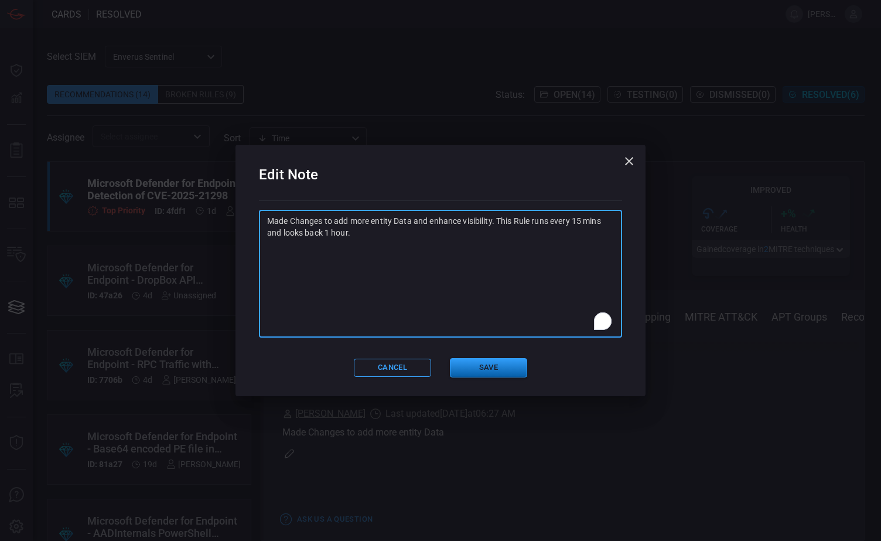
type textarea "Made Changes to add more entity Data and enhance visibility. This Rule runs eve…"
click at [402, 342] on button "Save" at bounding box center [488, 367] width 77 height 19
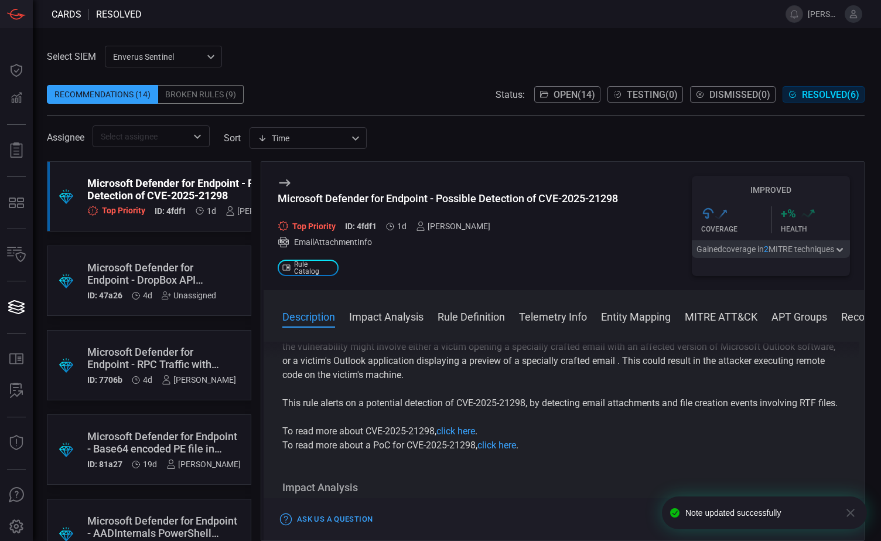
scroll to position [117, 0]
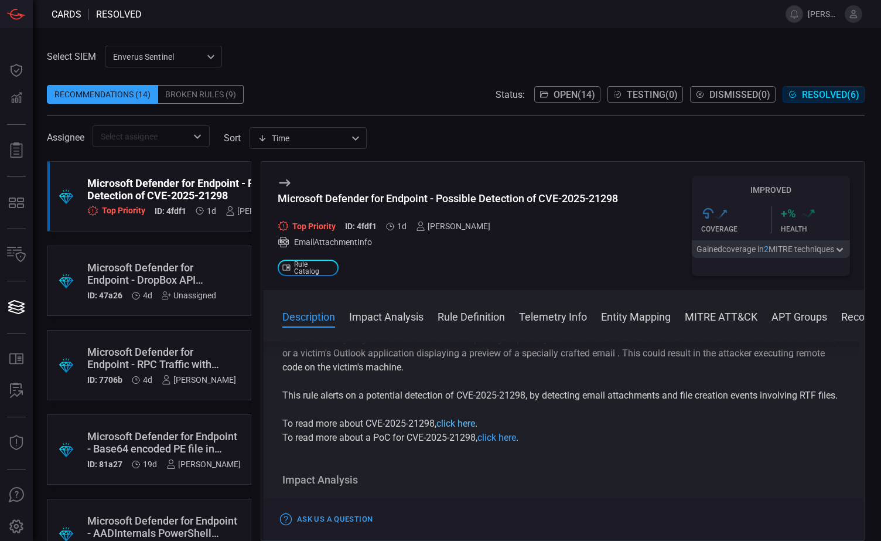
drag, startPoint x: 469, startPoint y: 437, endPoint x: 452, endPoint y: 437, distance: 17.0
click at [402, 342] on link "click here" at bounding box center [455, 423] width 39 height 11
click at [402, 342] on link "click here" at bounding box center [496, 437] width 39 height 11
drag, startPoint x: 315, startPoint y: 81, endPoint x: 307, endPoint y: 83, distance: 7.8
click at [315, 81] on span at bounding box center [456, 76] width 818 height 18
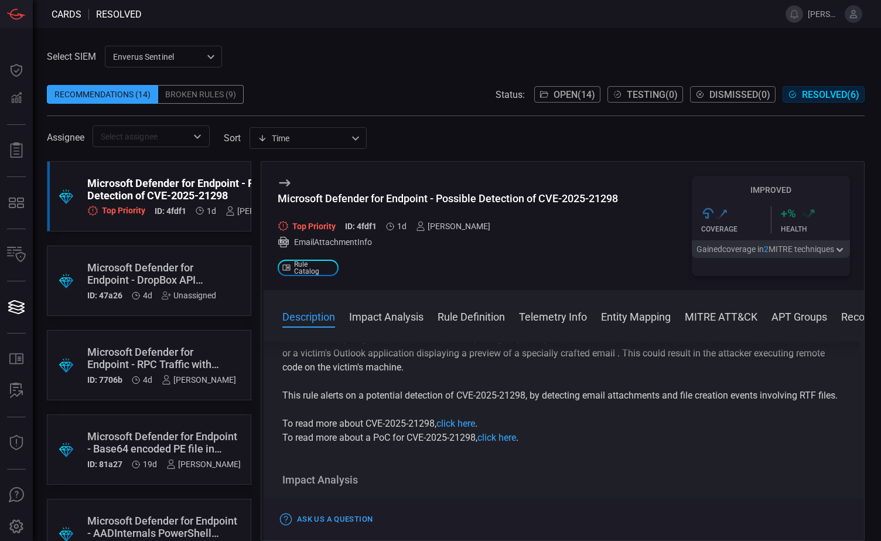
click at [209, 94] on div "Broken Rules (9)" at bounding box center [201, 94] width 86 height 19
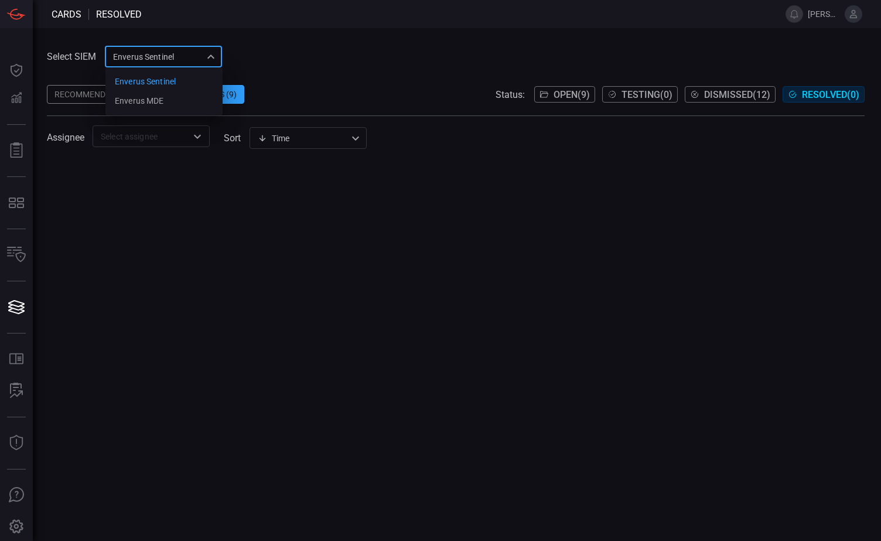
click at [210, 56] on div "Enverus Sentinel c91b43ff-c123-4683-be2e-f803907a5556 Enverus Sentinel Enverus …" at bounding box center [163, 57] width 117 height 22
click at [146, 101] on div "Enverus MDE" at bounding box center [139, 101] width 49 height 12
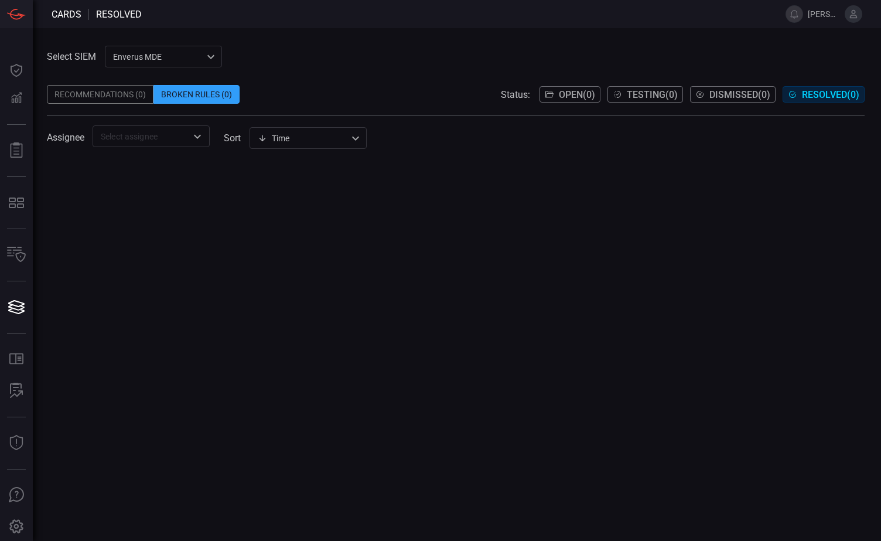
click at [207, 58] on div "Enverus MDE bf66557a-6948-430c-a79d-83d47c1d8503 ​" at bounding box center [163, 57] width 117 height 22
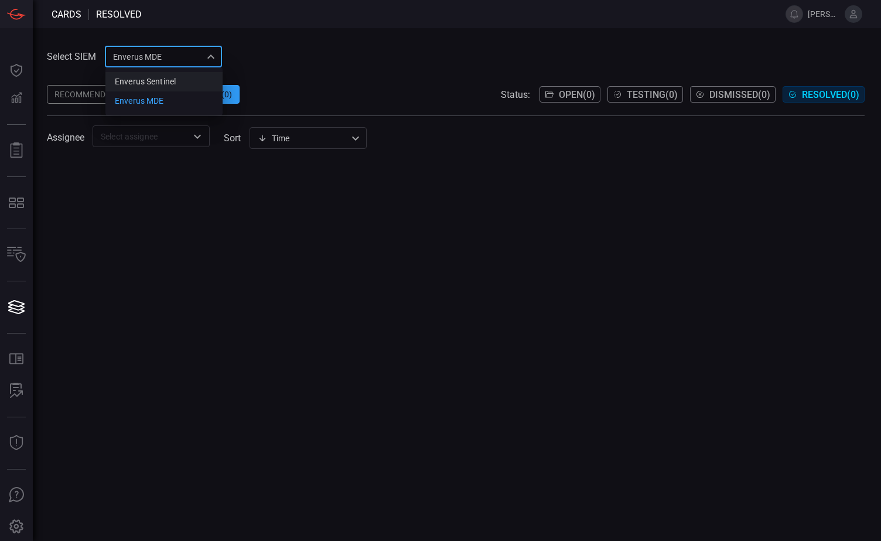
click at [173, 84] on div "Enverus Sentinel" at bounding box center [145, 82] width 61 height 12
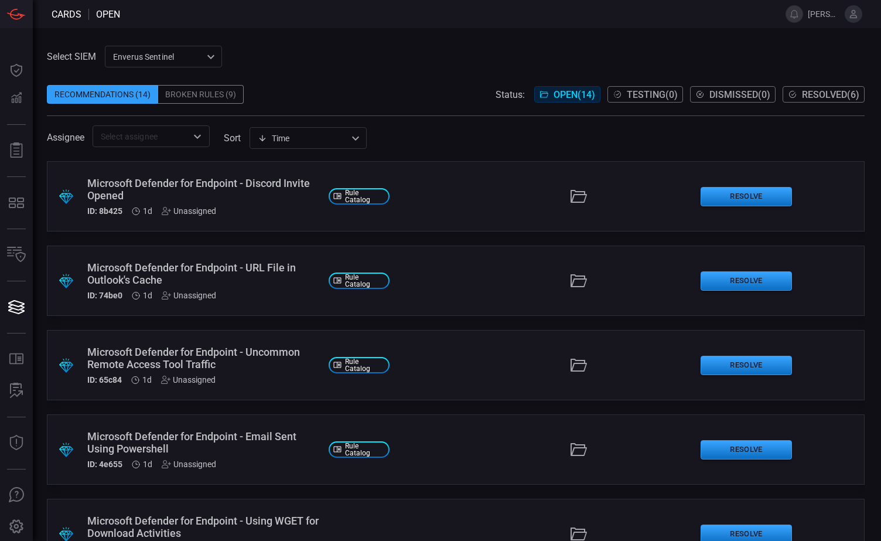
click at [203, 93] on div "Broken Rules (9)" at bounding box center [201, 94] width 86 height 19
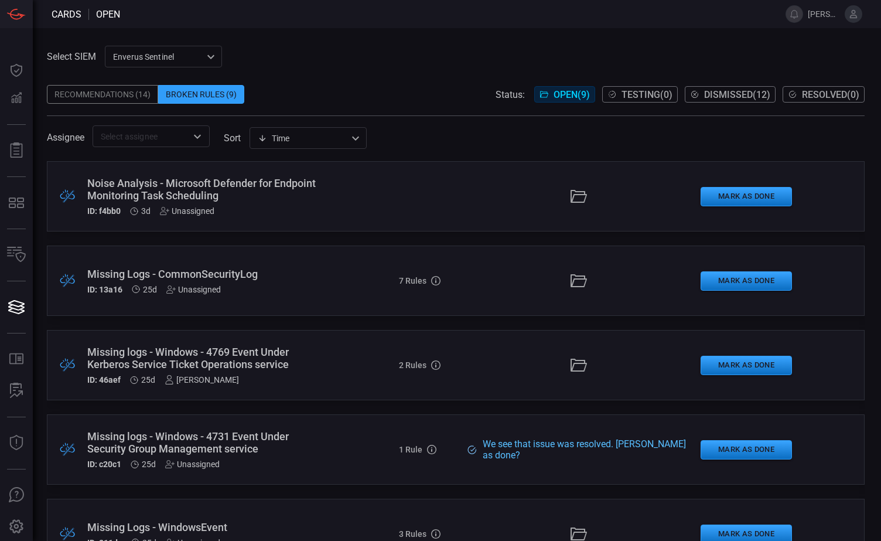
click at [213, 183] on div "Noise Analysis - Microsoft Defender for Endpoint Monitoring Task Scheduling" at bounding box center [203, 189] width 232 height 25
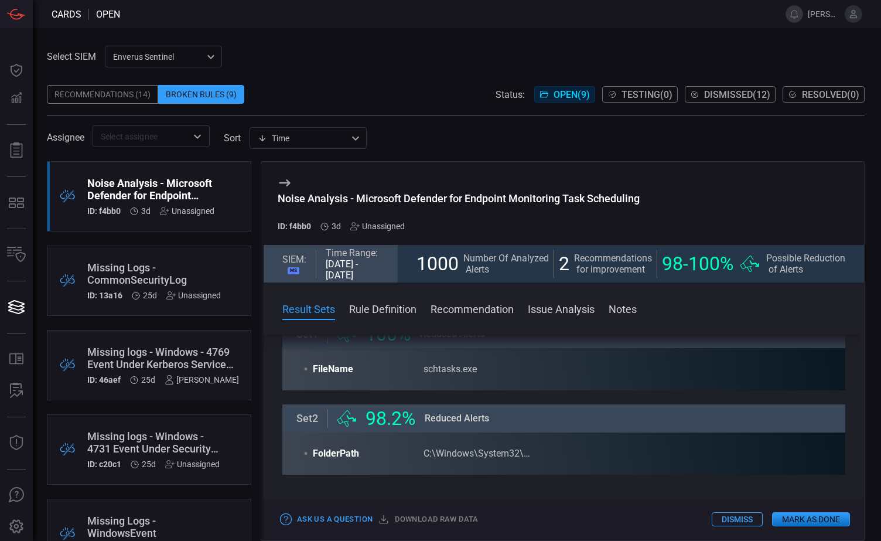
scroll to position [117, 0]
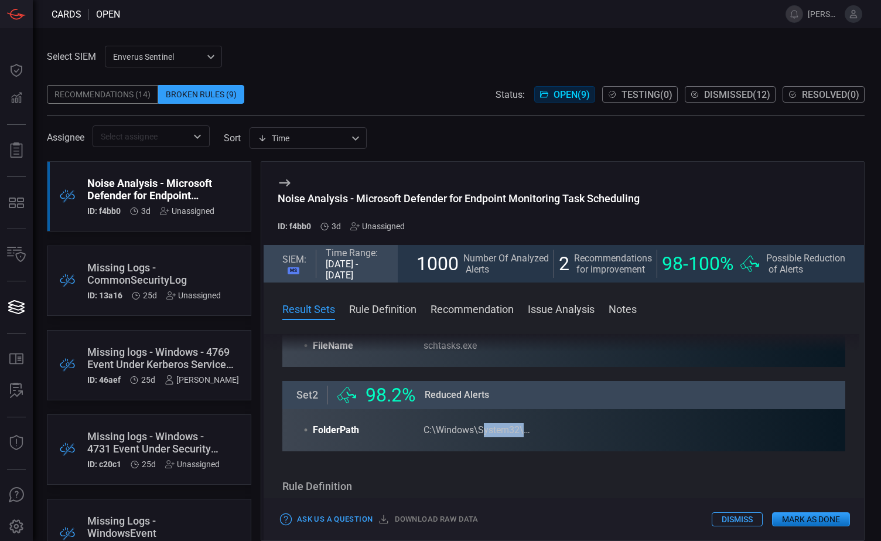
drag, startPoint x: 483, startPoint y: 434, endPoint x: 555, endPoint y: 432, distance: 72.1
click at [555, 432] on article "• FolderPath C:\Windows\System32\schtasks.exe" at bounding box center [563, 430] width 521 height 14
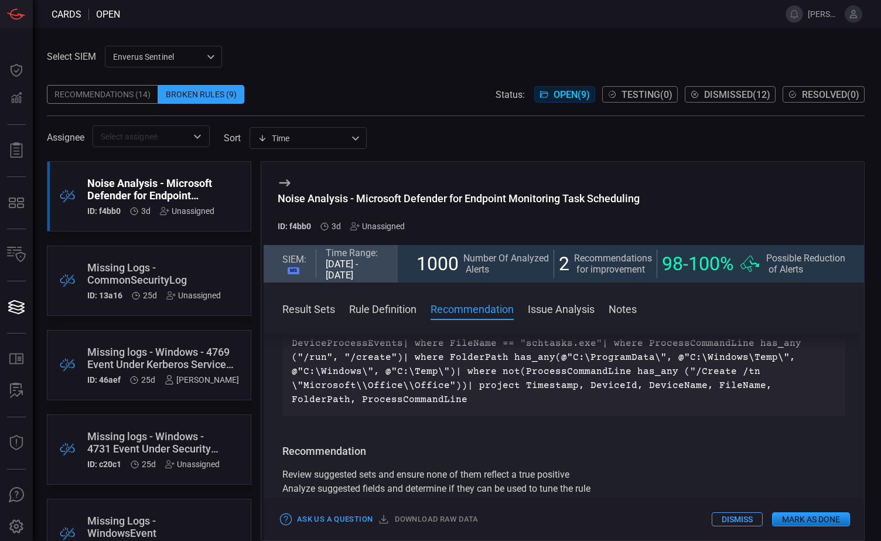
scroll to position [234, 0]
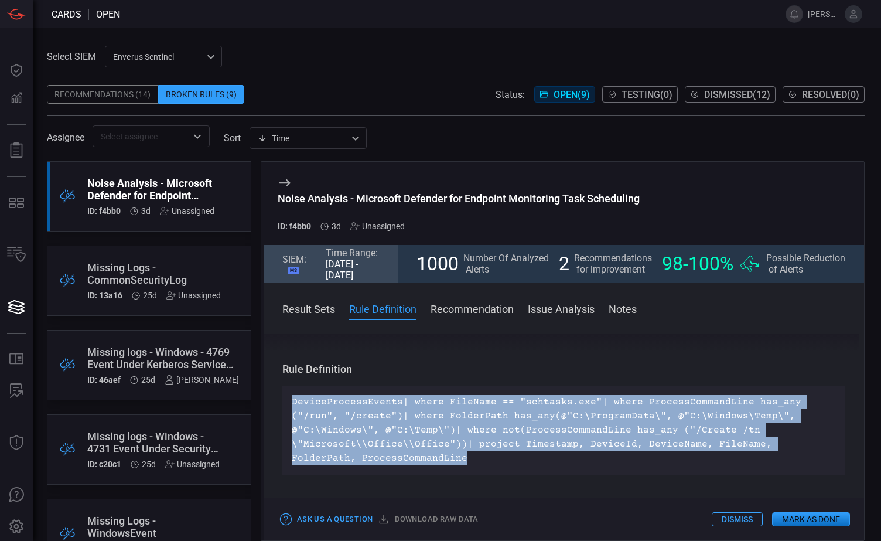
drag, startPoint x: 288, startPoint y: 397, endPoint x: 425, endPoint y: 460, distance: 151.2
click at [425, 460] on div "DeviceProcessEvents| where FileName == "schtasks.exe"| where ProcessCommandLine…" at bounding box center [563, 429] width 563 height 89
drag, startPoint x: 425, startPoint y: 460, endPoint x: 411, endPoint y: 429, distance: 34.1
copy p "DeviceProcessEvents| where FileName == "schtasks.exe"| where ProcessCommandLine…"
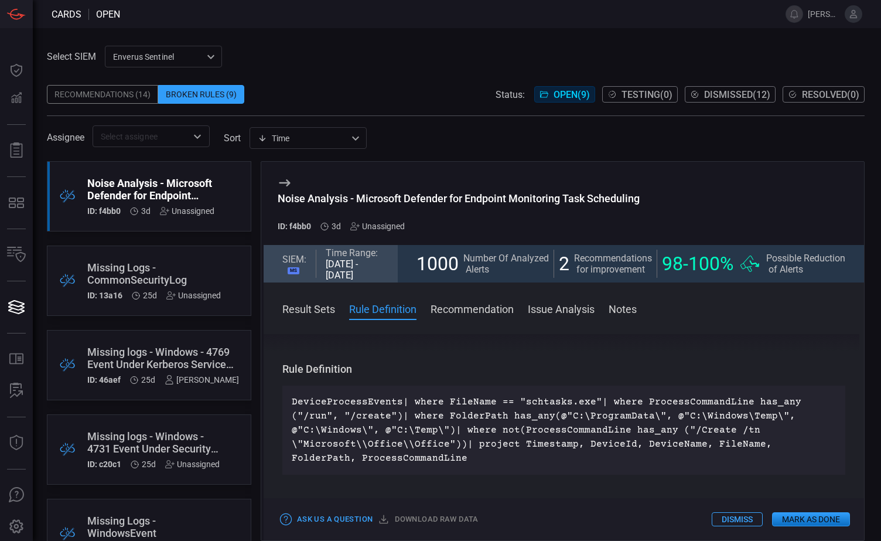
click at [354, 352] on div "Result Sets The platform performed a statistical analysis on all alerts which w…" at bounding box center [564, 435] width 601 height 202
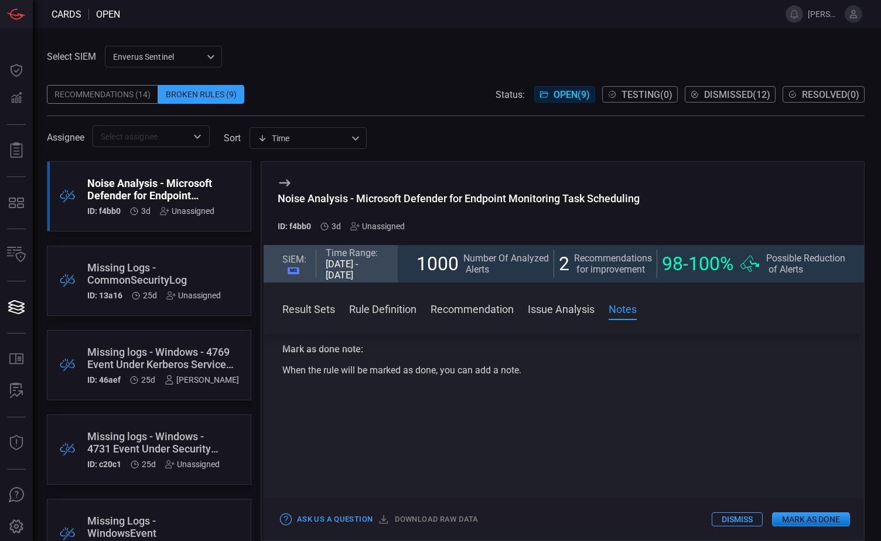
scroll to position [689, 0]
click at [428, 27] on span at bounding box center [445, 14] width 651 height 28
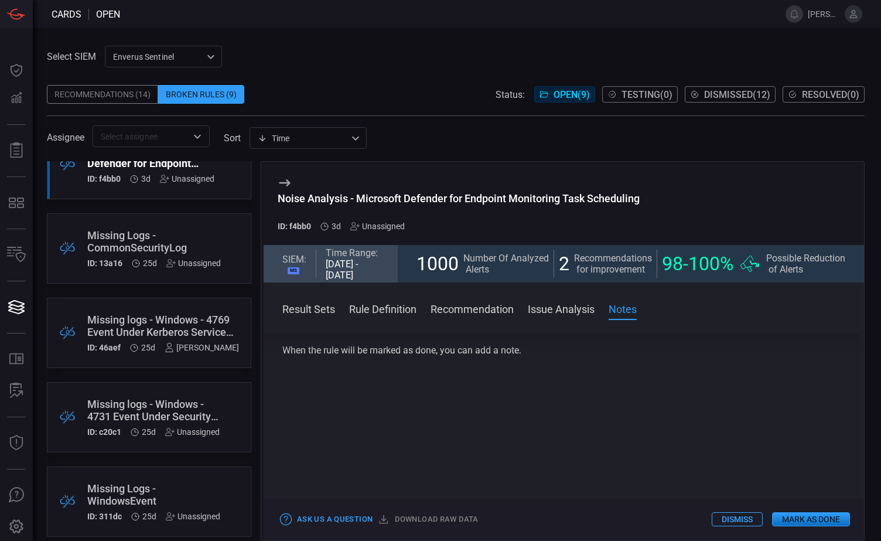
scroll to position [0, 0]
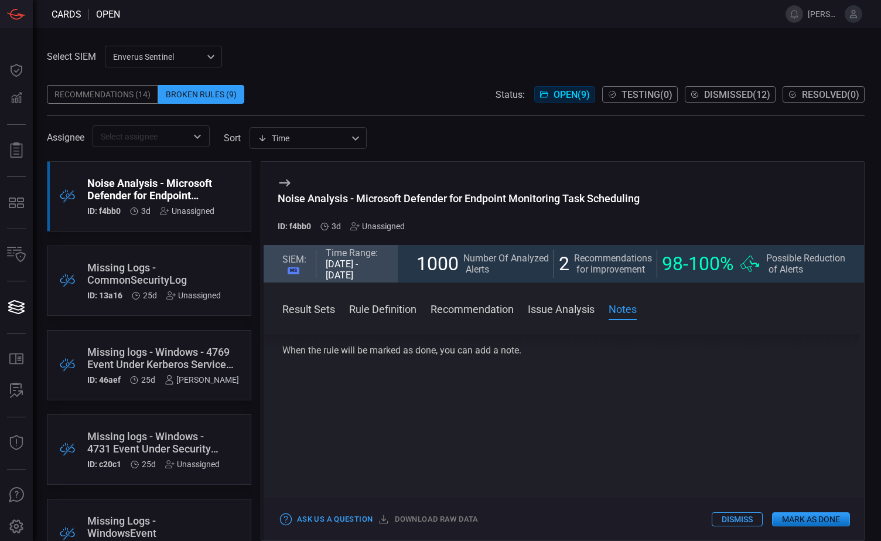
click at [299, 45] on div "Select SIEM Enverus Sentinel c91b43ff-c123-4683-be2e-f803907a5556 ​ Recommendat…" at bounding box center [457, 284] width 848 height 513
click at [228, 52] on div "Select SIEM Enverus Sentinel c91b43ff-c123-4683-be2e-f803907a5556 ​ Recommendat…" at bounding box center [456, 96] width 818 height 101
